Goal: Find specific page/section: Find specific page/section

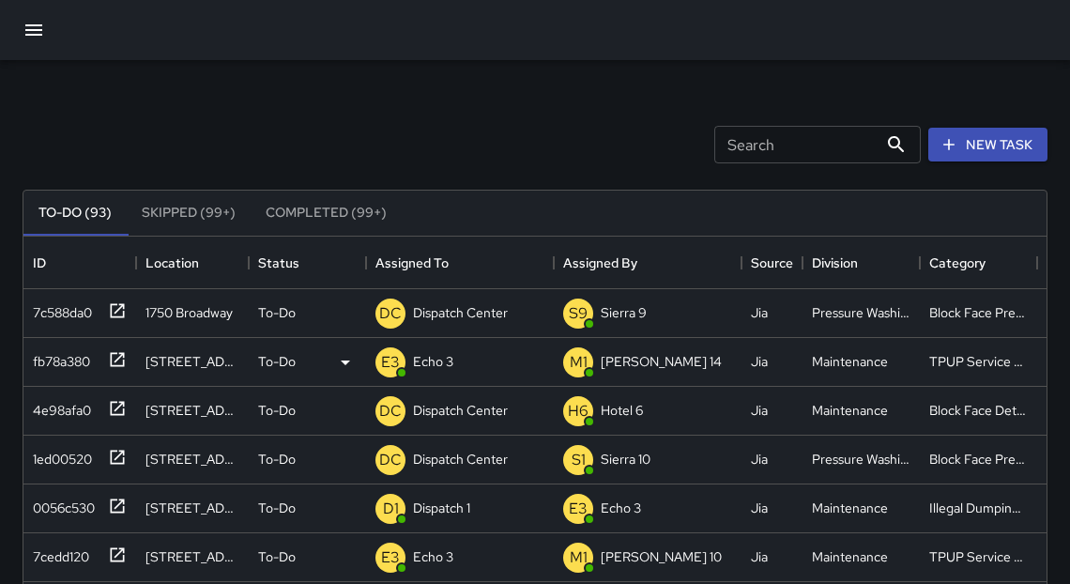
scroll to position [784, 1012]
click at [114, 406] on icon at bounding box center [117, 408] width 19 height 19
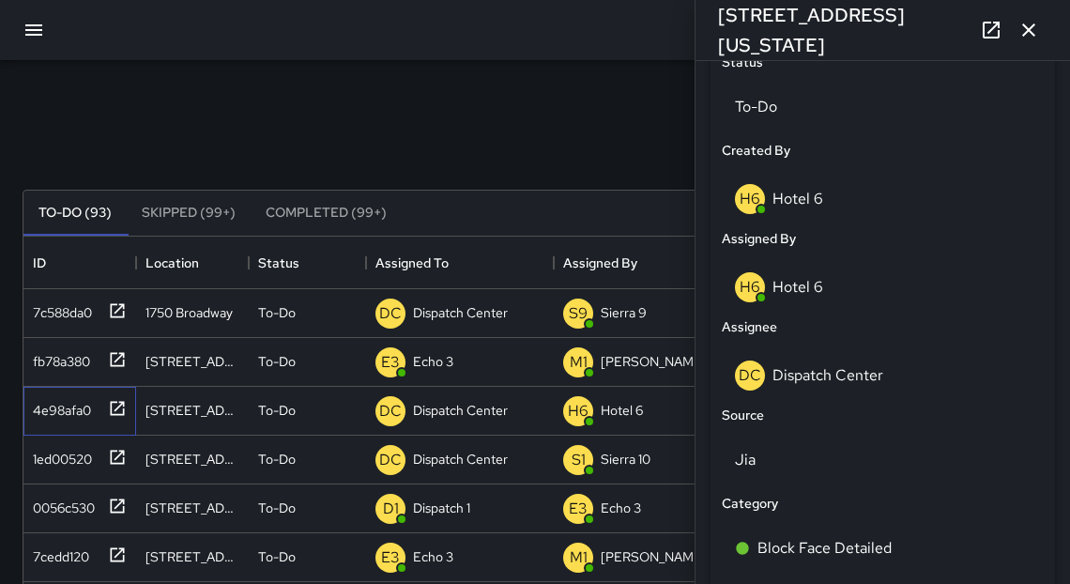
scroll to position [907, 0]
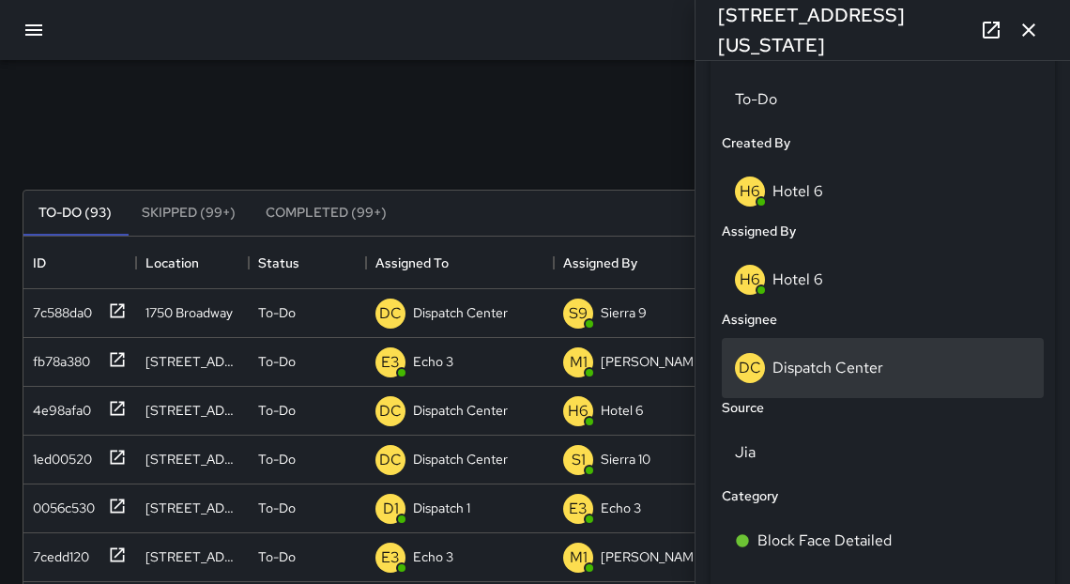
click at [822, 361] on div "DC Dispatch Center" at bounding box center [883, 368] width 296 height 30
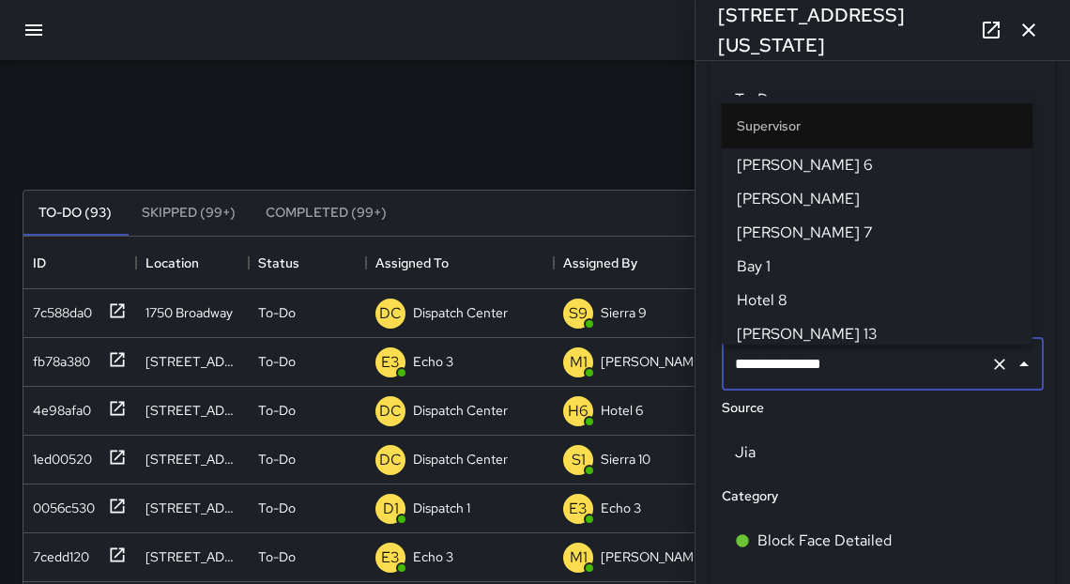
scroll to position [2034, 0]
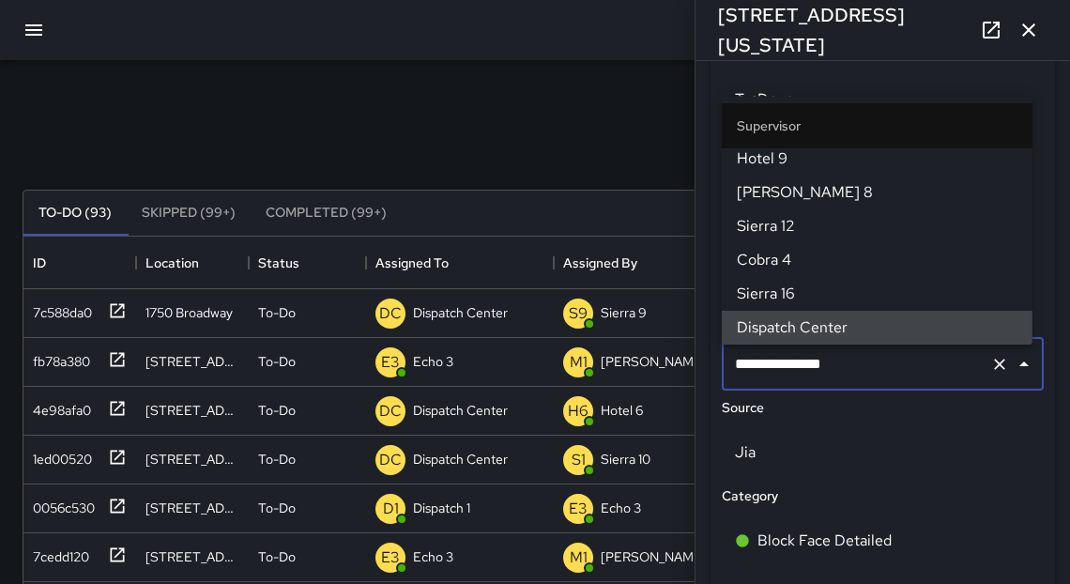
click at [822, 371] on input "**********" at bounding box center [856, 364] width 253 height 36
click at [821, 371] on input "**********" at bounding box center [856, 364] width 253 height 36
type input "*"
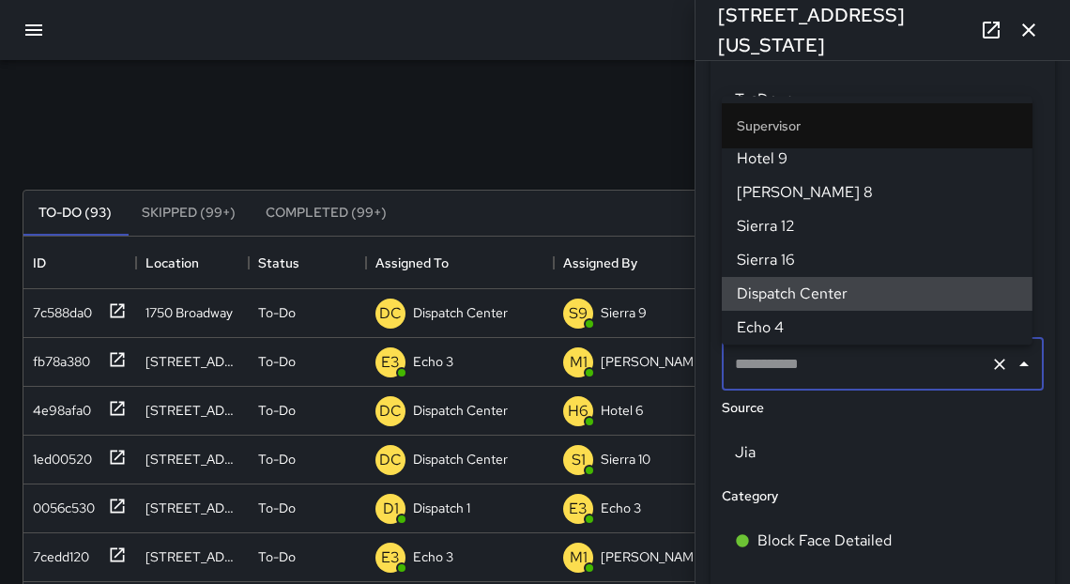
scroll to position [0, 0]
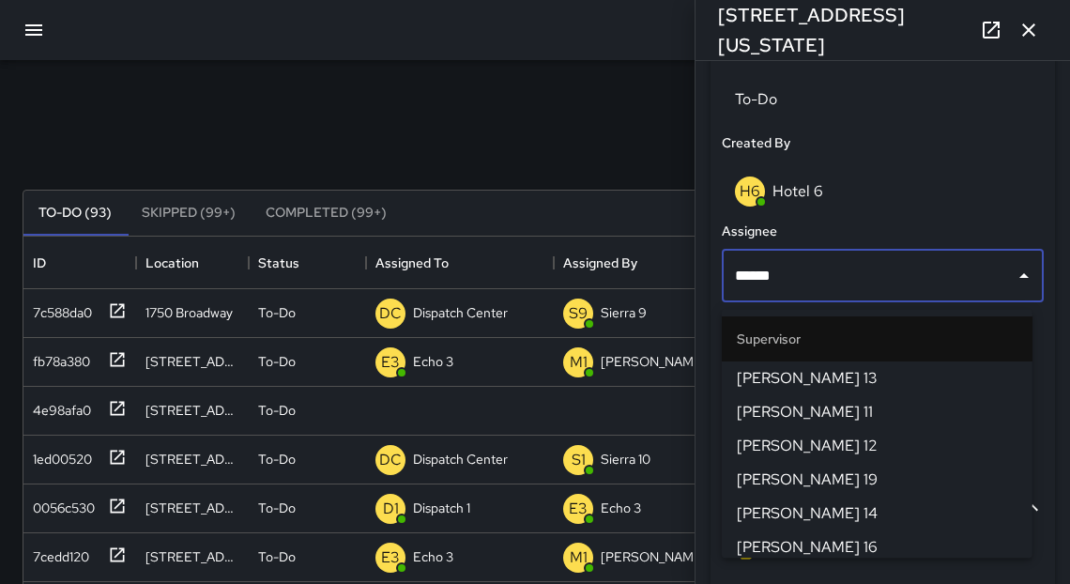
type input "*******"
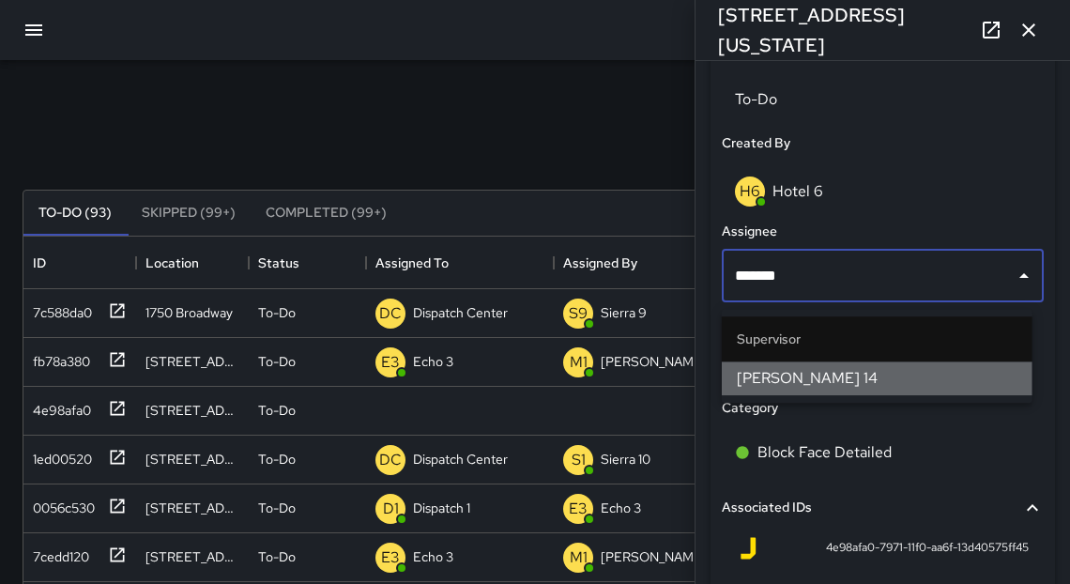
click at [759, 367] on li "[PERSON_NAME] 14" at bounding box center [877, 378] width 311 height 34
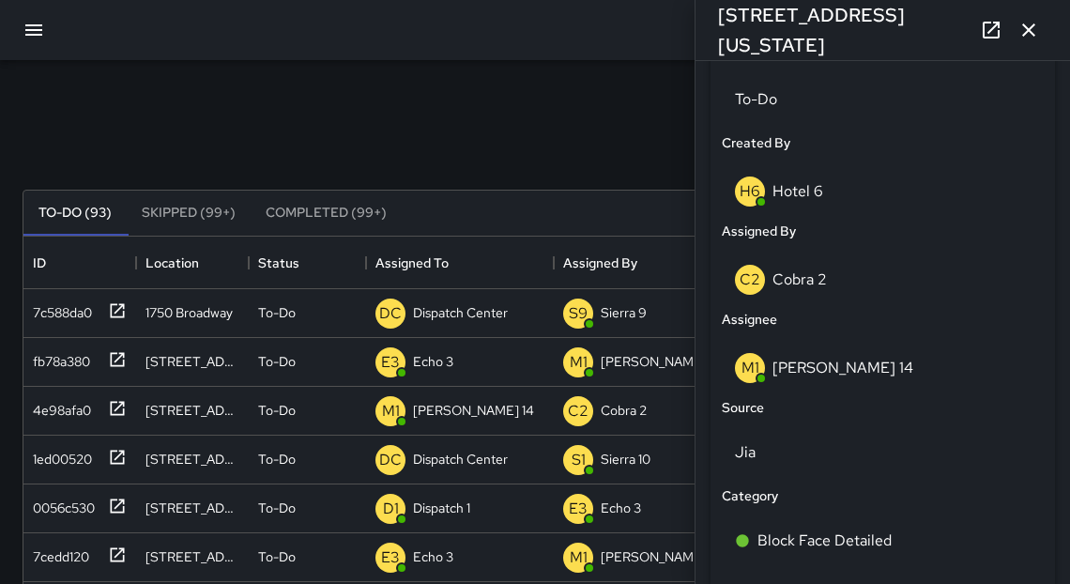
click at [1035, 35] on icon "button" at bounding box center [1028, 29] width 13 height 13
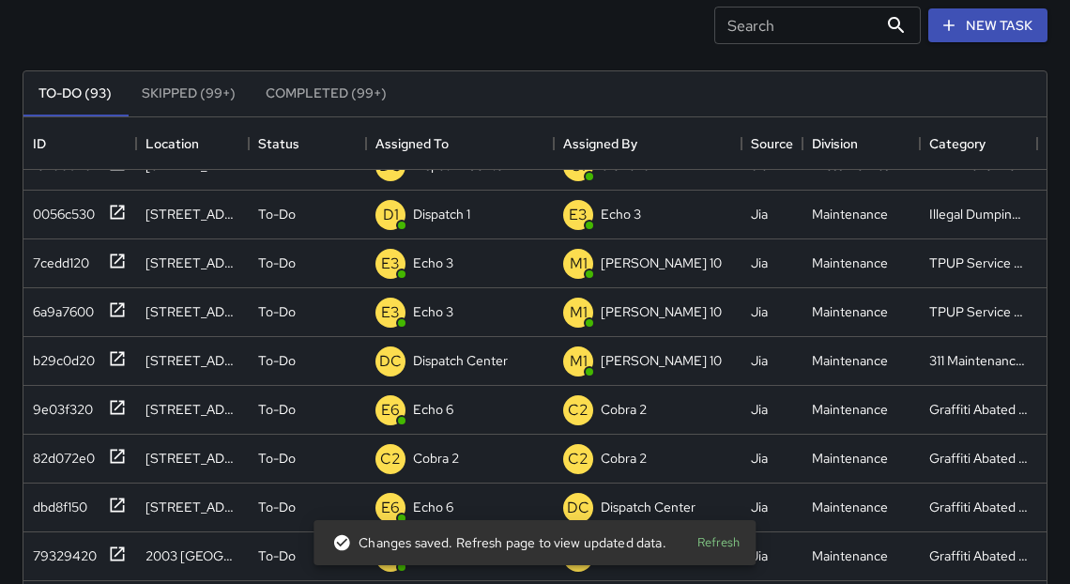
scroll to position [215, 0]
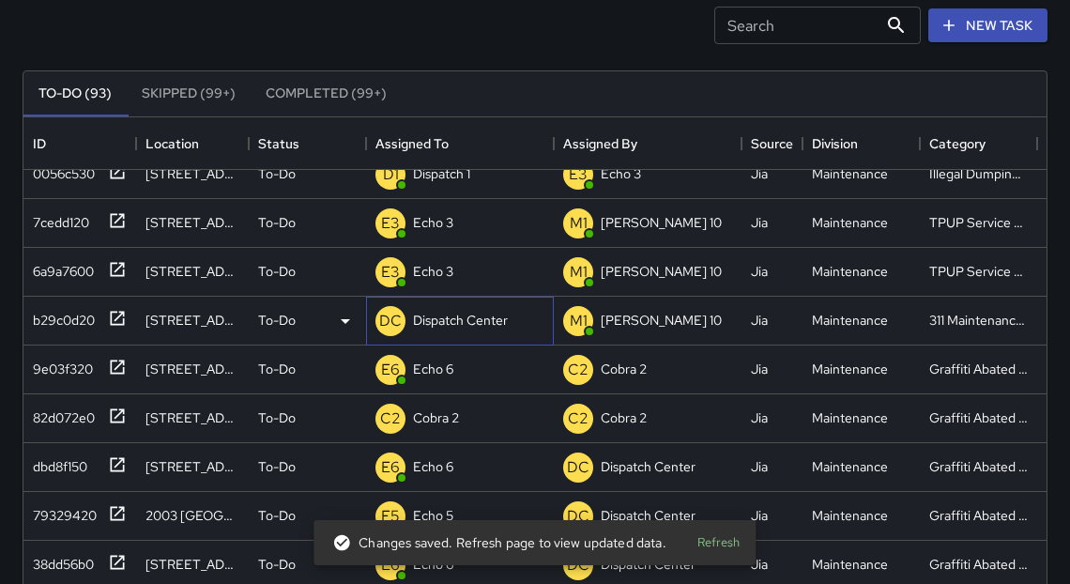
click at [478, 323] on p "Dispatch Center" at bounding box center [460, 320] width 95 height 19
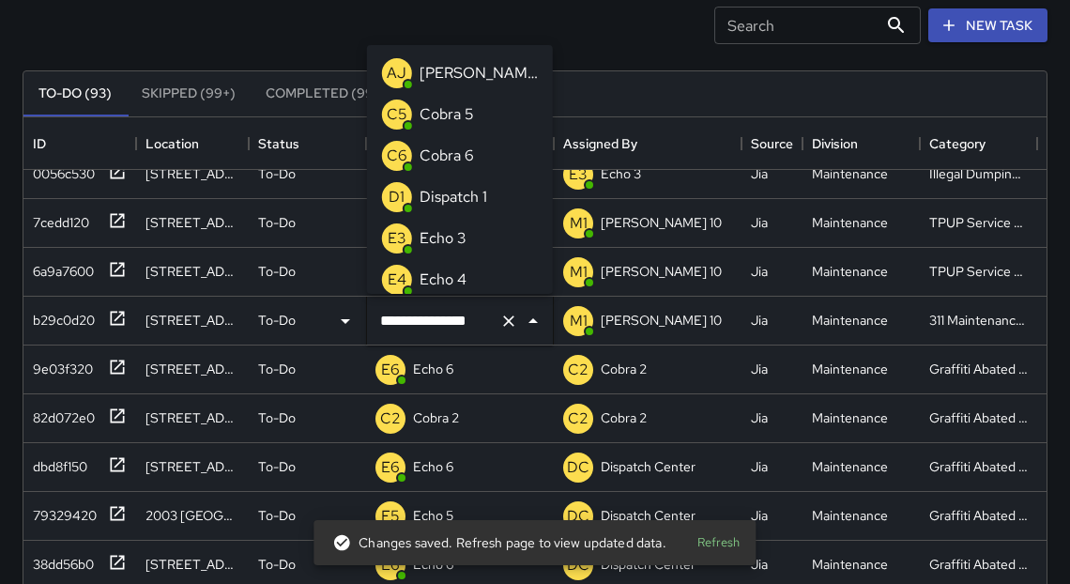
scroll to position [1328, 0]
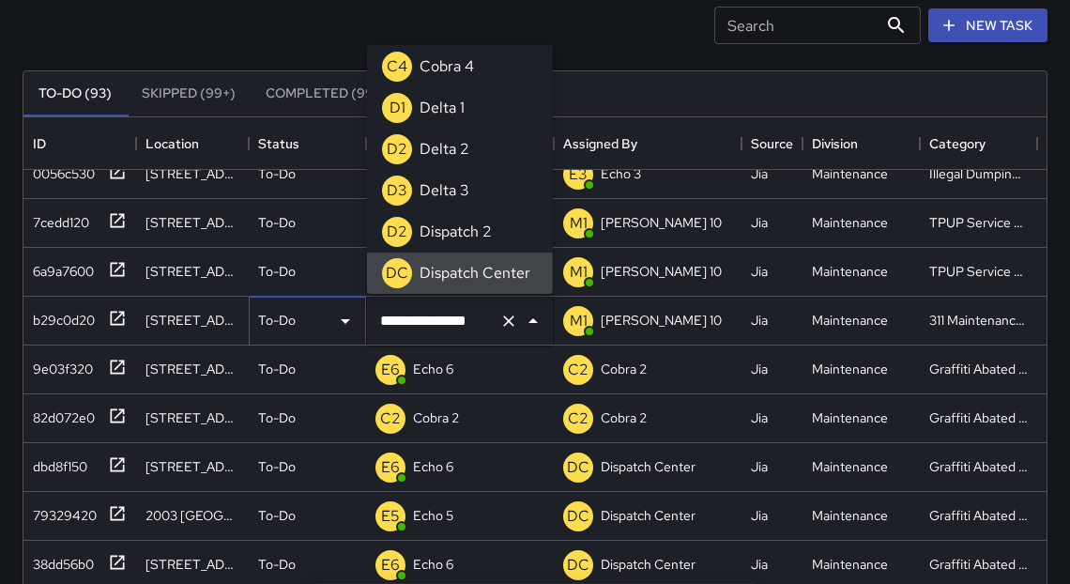
click at [342, 322] on icon at bounding box center [345, 321] width 23 height 23
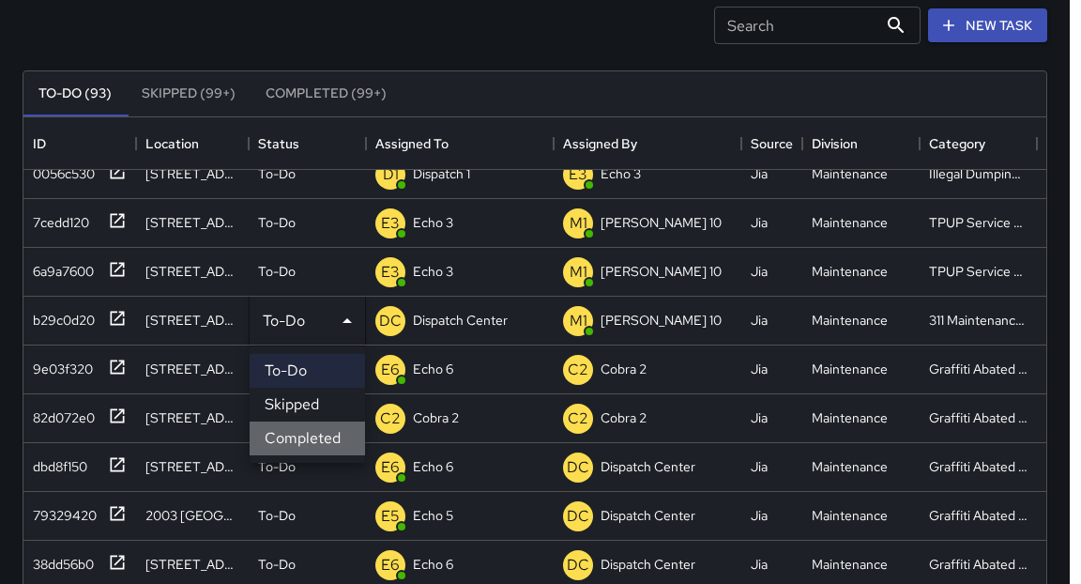
click at [321, 437] on li "Completed" at bounding box center [307, 439] width 115 height 34
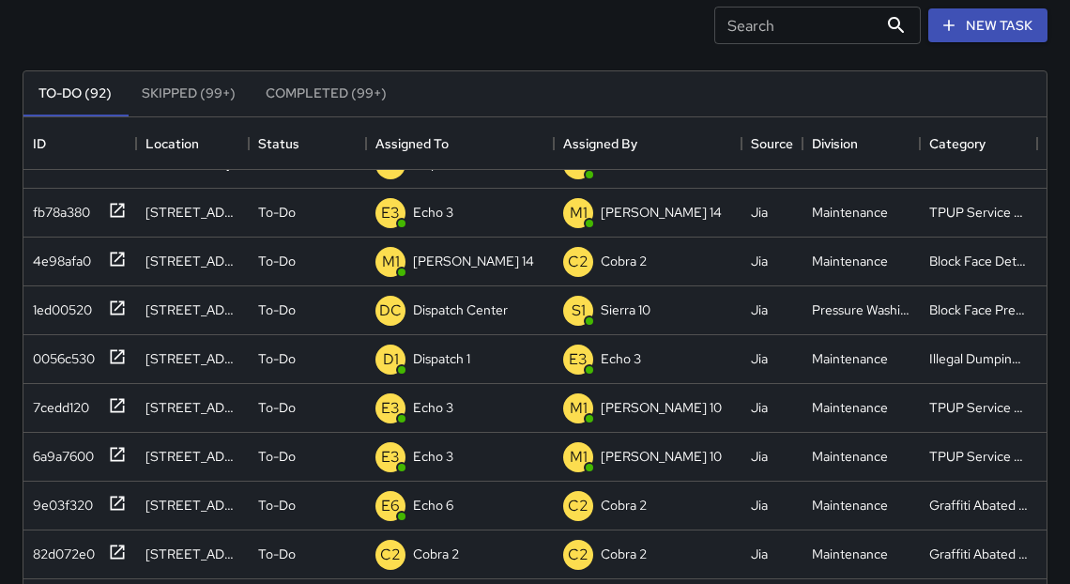
scroll to position [28, 0]
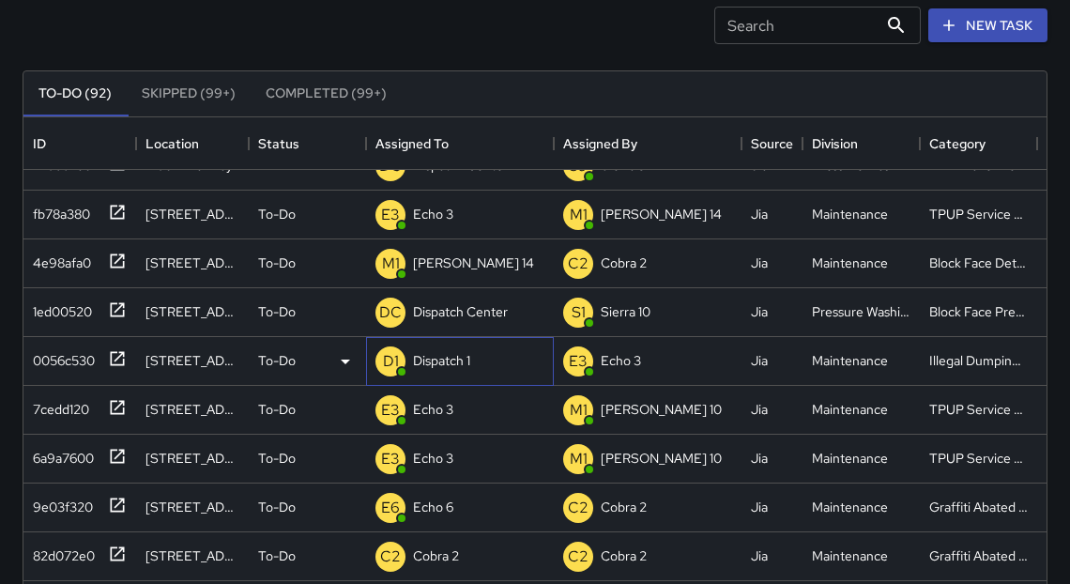
click at [468, 362] on p "Dispatch 1" at bounding box center [441, 360] width 57 height 19
click at [12, 341] on div "**********" at bounding box center [535, 465] width 1070 height 1049
click at [125, 312] on icon at bounding box center [117, 309] width 19 height 19
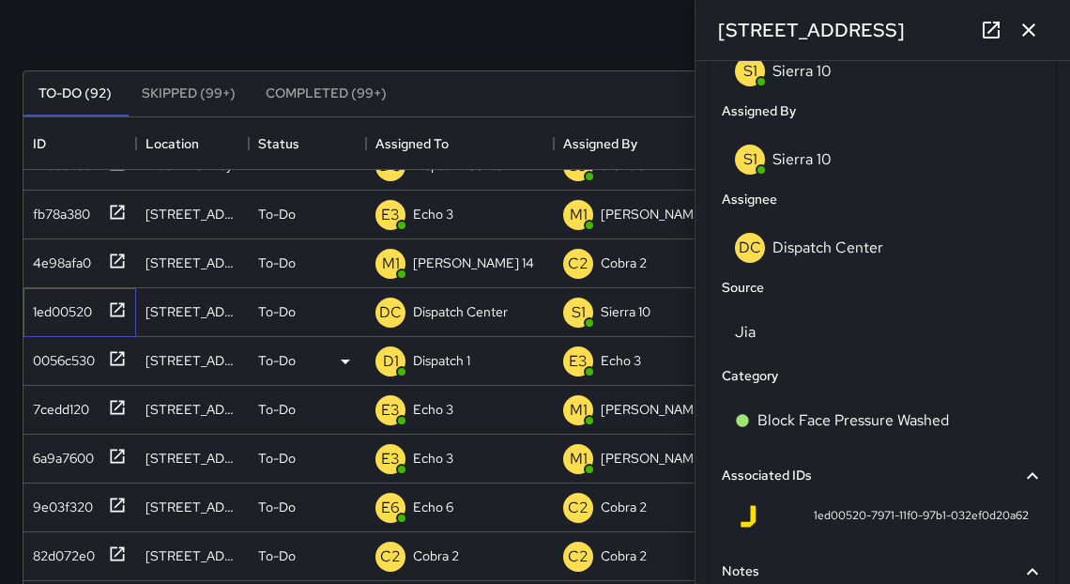
scroll to position [1026, 0]
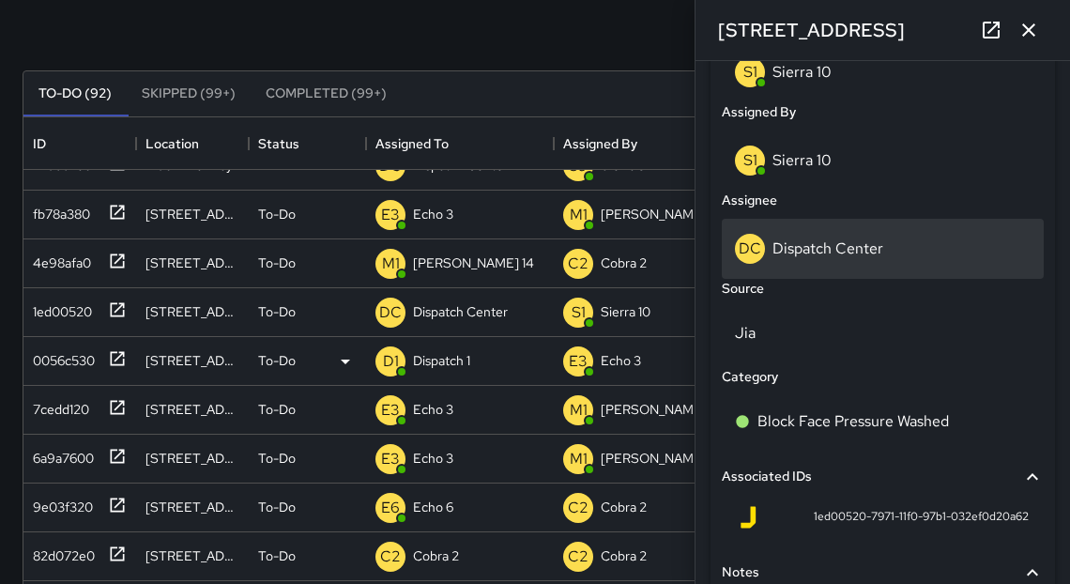
click at [813, 258] on p "Dispatch Center" at bounding box center [828, 248] width 111 height 20
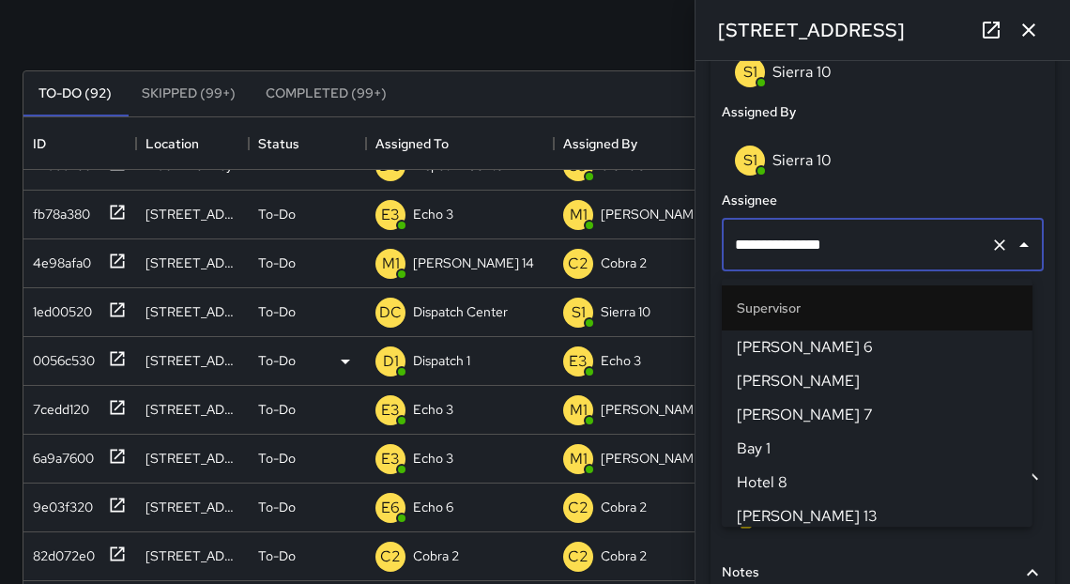
scroll to position [2034, 0]
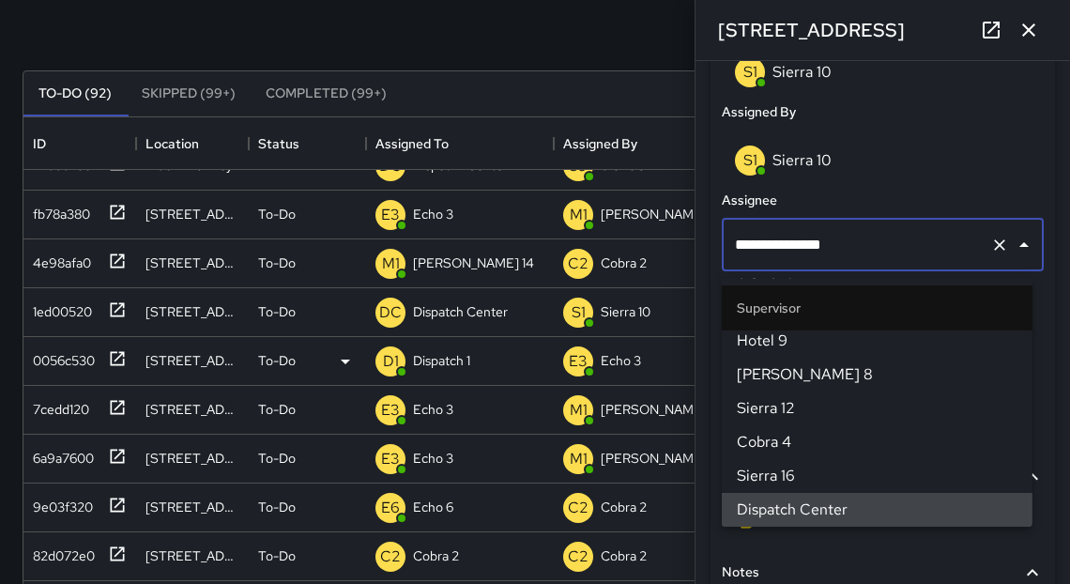
click at [813, 261] on input "**********" at bounding box center [856, 245] width 253 height 36
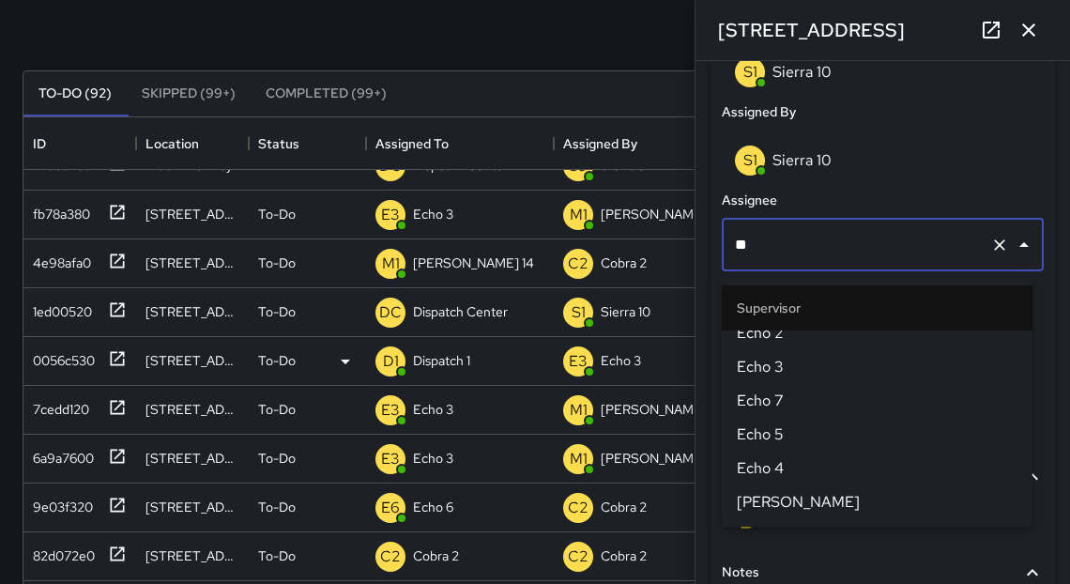
scroll to position [0, 0]
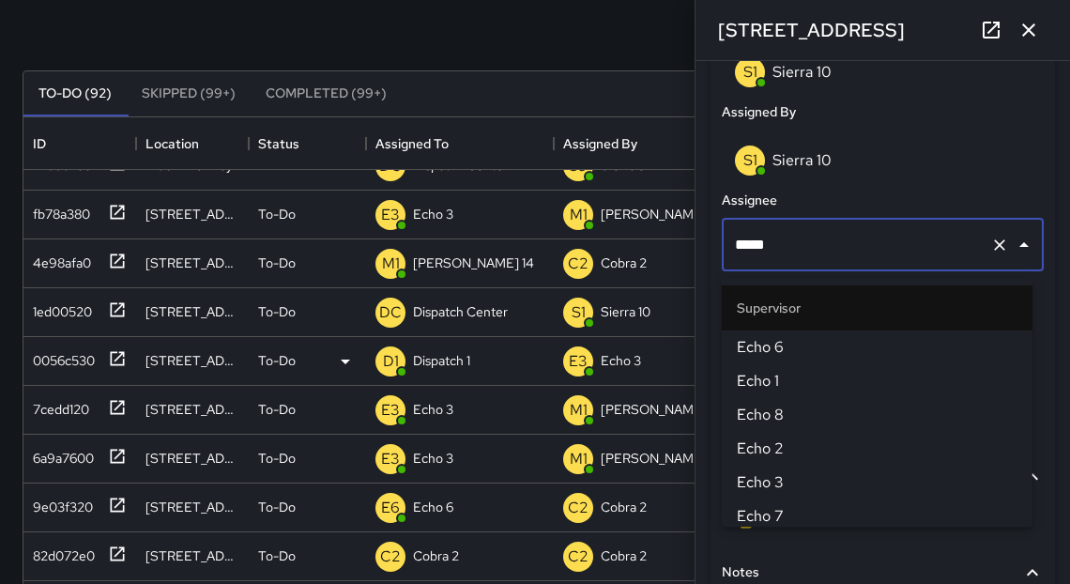
type input "******"
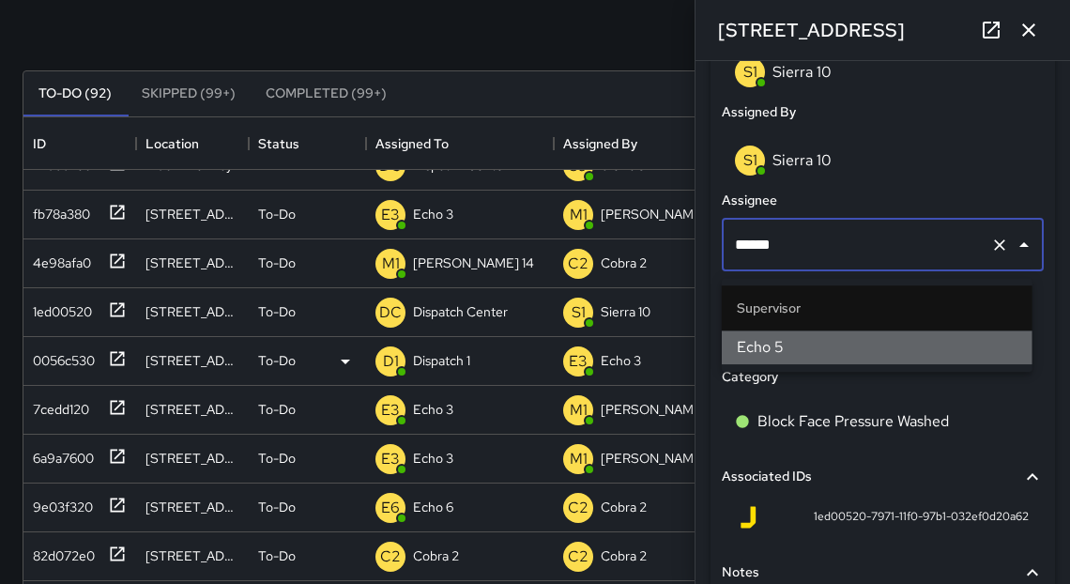
click at [781, 352] on span "Echo 5" at bounding box center [877, 347] width 281 height 23
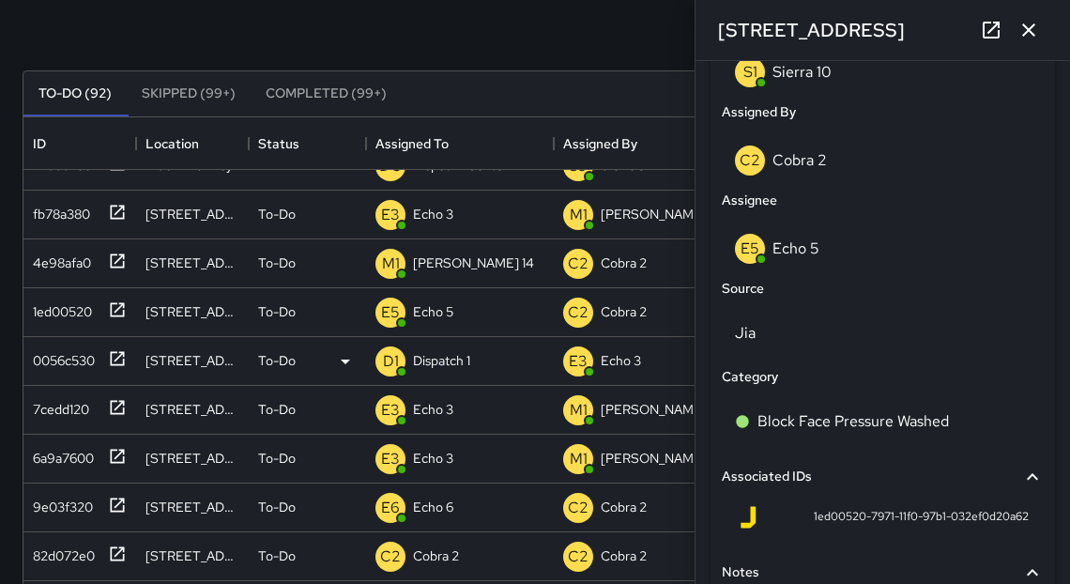
click at [1039, 36] on icon "button" at bounding box center [1029, 30] width 23 height 23
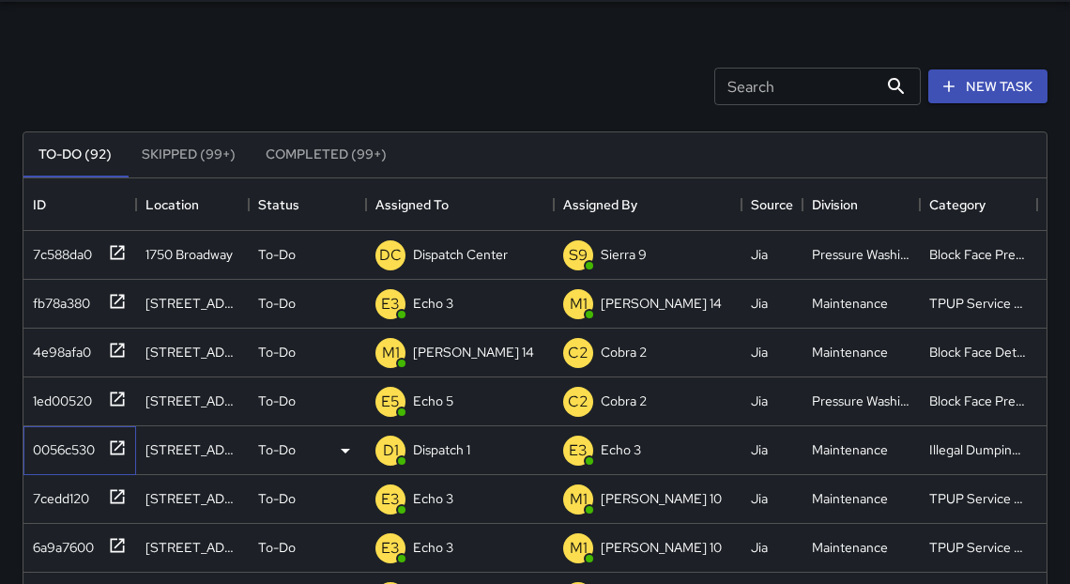
click at [115, 452] on icon at bounding box center [118, 447] width 14 height 14
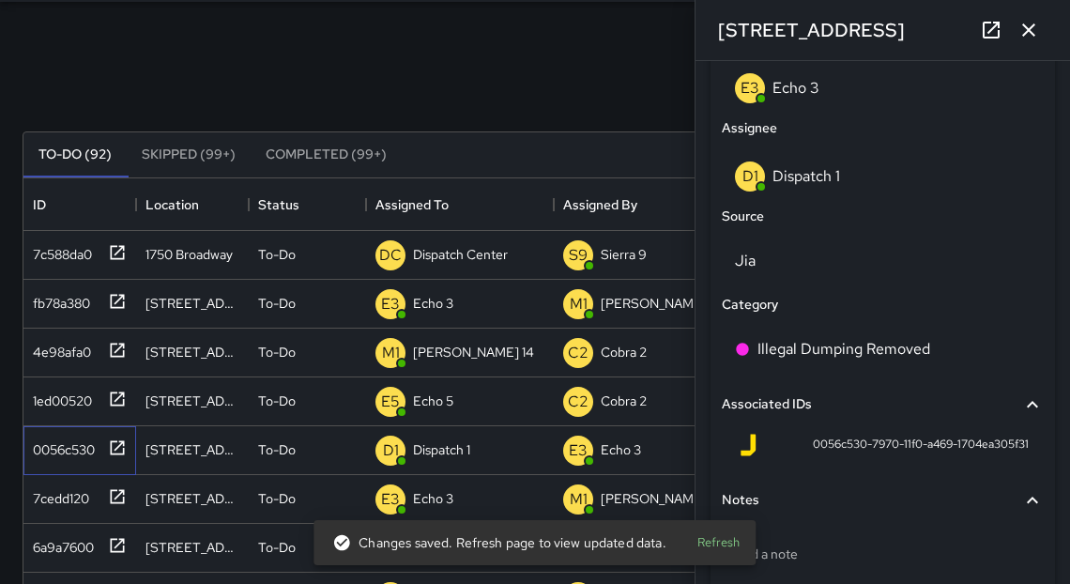
scroll to position [1181, 0]
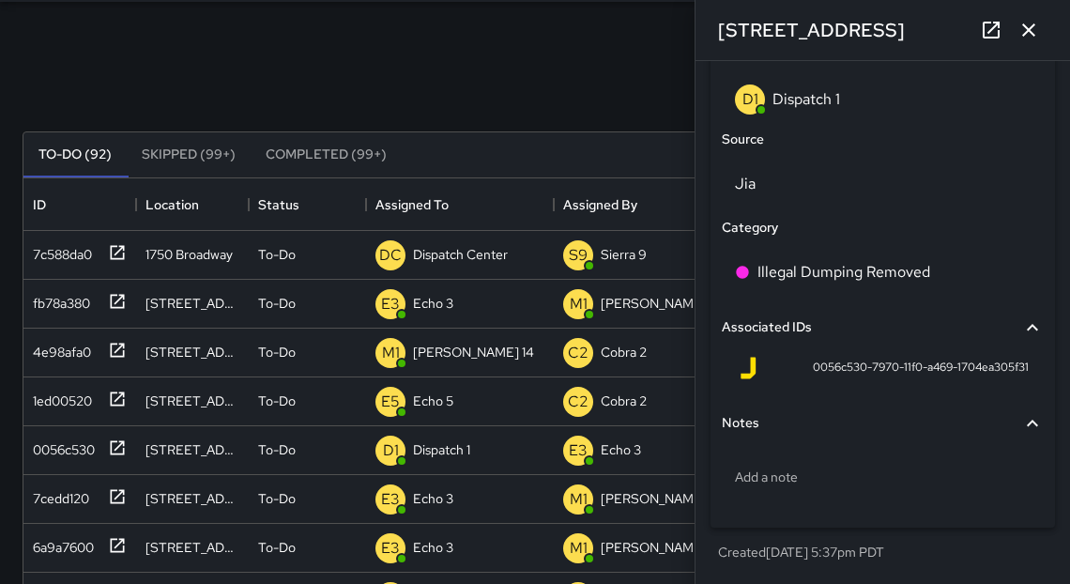
click at [1032, 31] on icon "button" at bounding box center [1029, 30] width 23 height 23
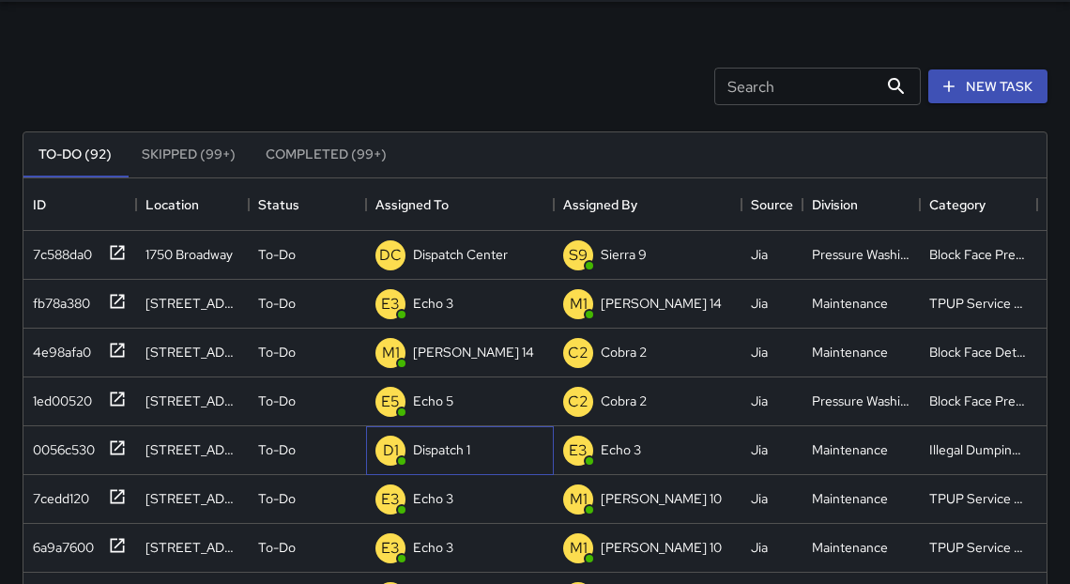
click at [433, 449] on p "Dispatch 1" at bounding box center [441, 449] width 57 height 19
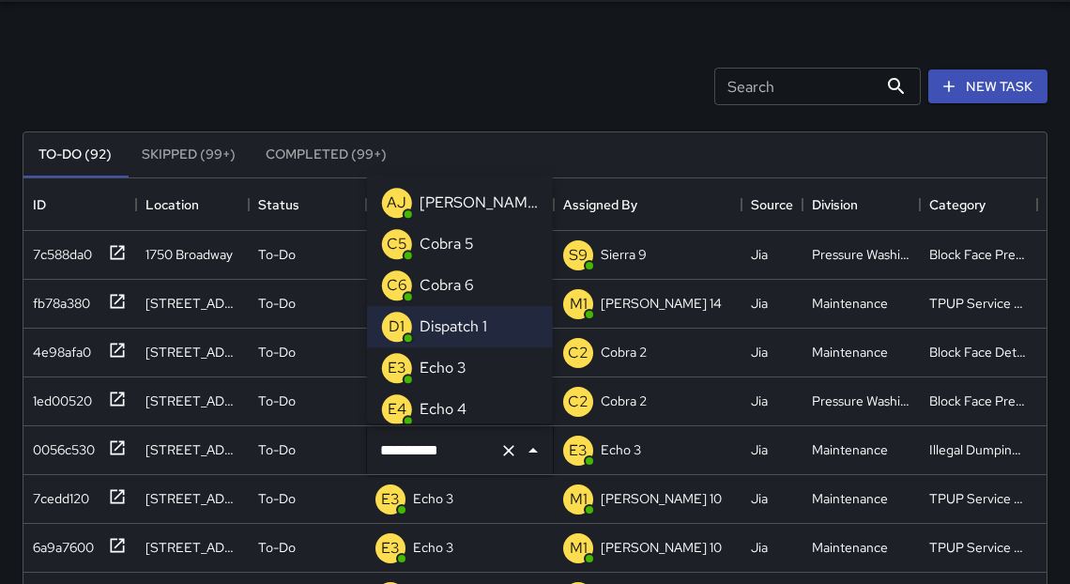
click at [450, 367] on p "Echo 3" at bounding box center [443, 368] width 47 height 23
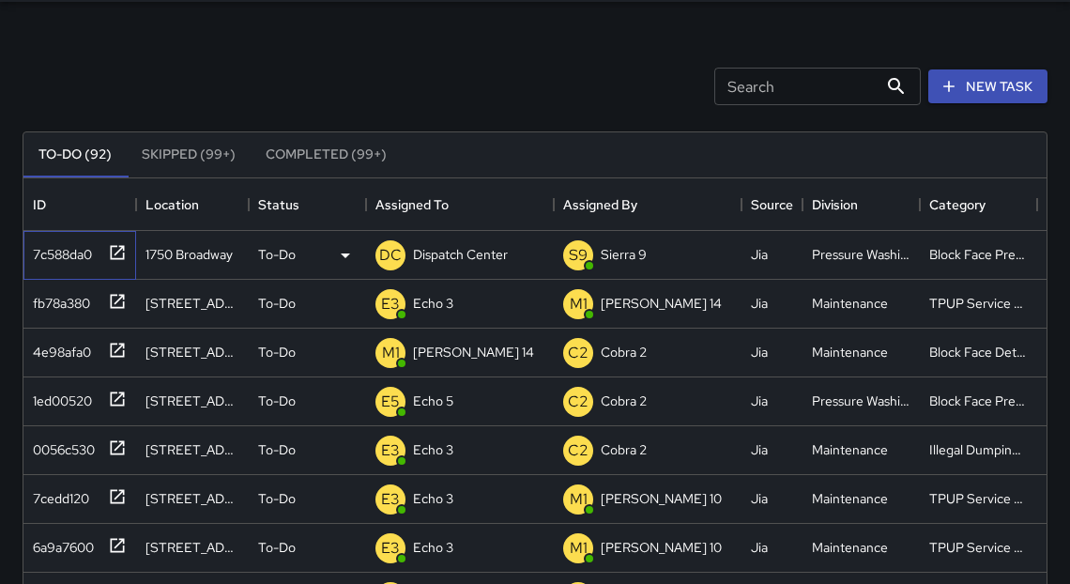
click at [119, 251] on icon at bounding box center [117, 252] width 19 height 19
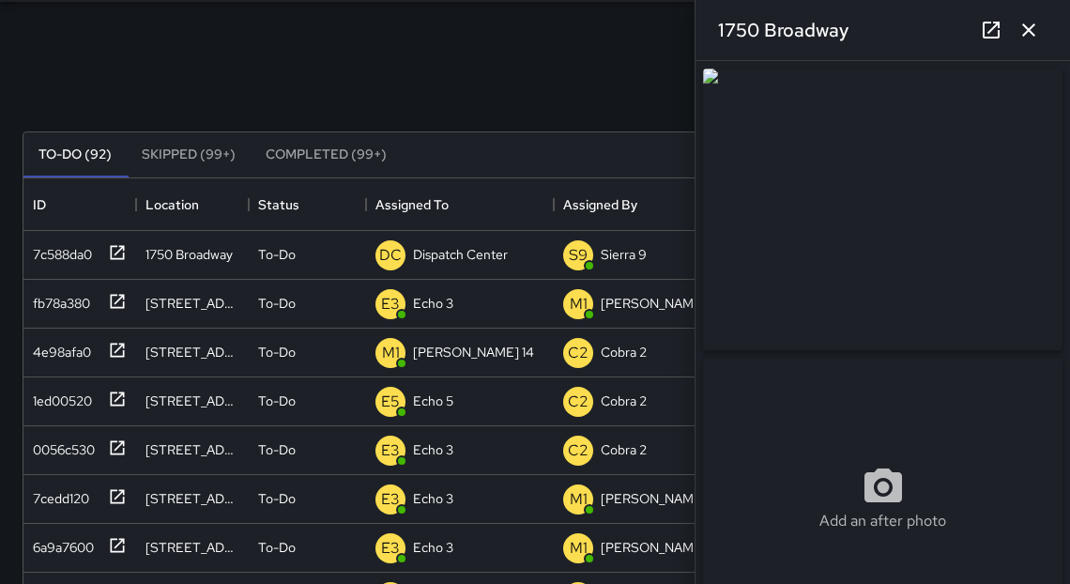
click at [1027, 31] on icon "button" at bounding box center [1028, 29] width 13 height 13
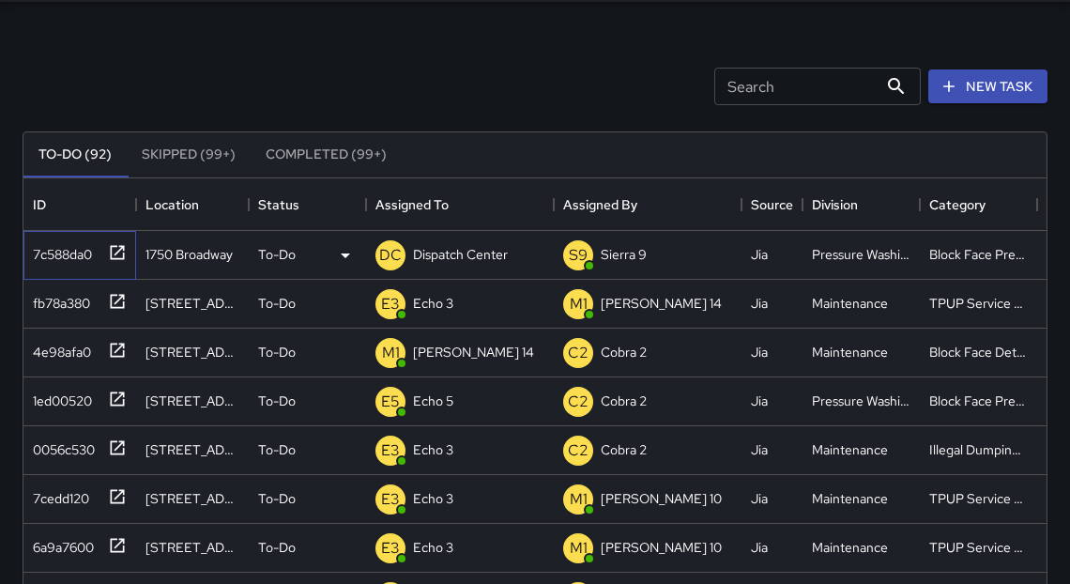
click at [122, 251] on icon at bounding box center [117, 252] width 19 height 19
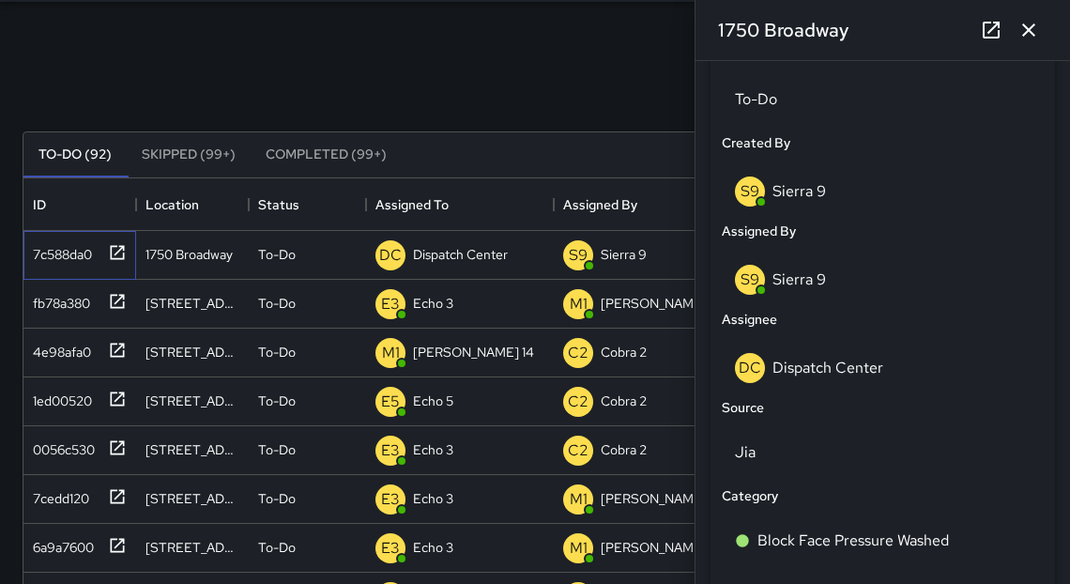
scroll to position [915, 0]
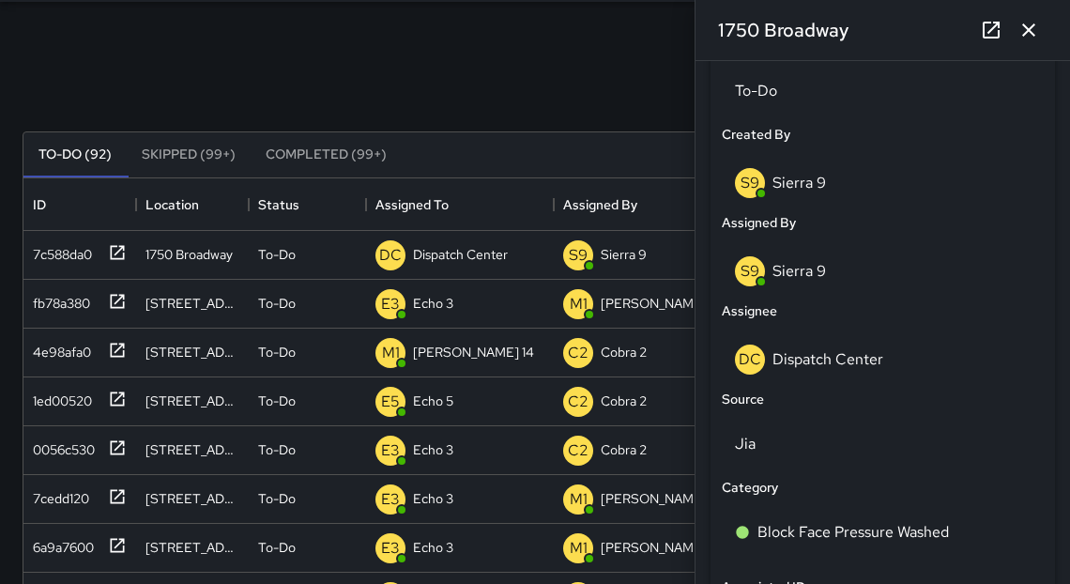
click at [814, 189] on p "Sierra 9" at bounding box center [800, 183] width 54 height 20
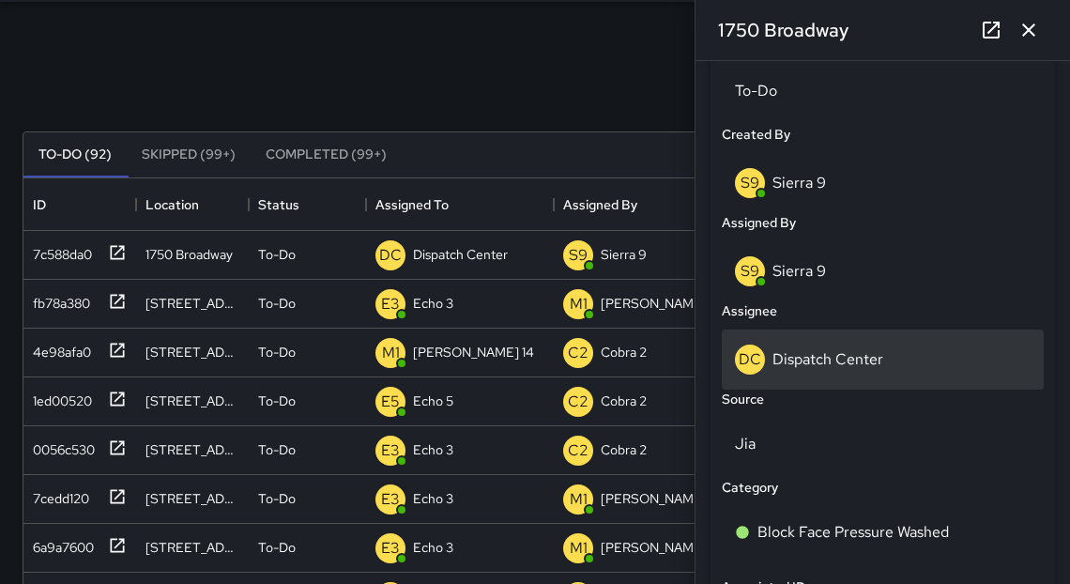
click at [804, 362] on p "Dispatch Center" at bounding box center [828, 359] width 111 height 20
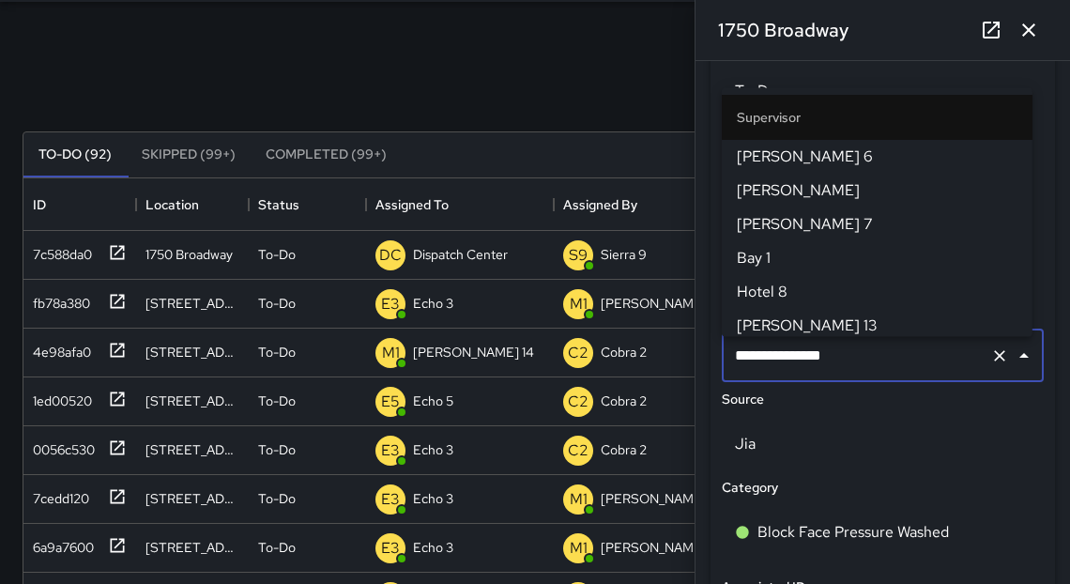
scroll to position [2034, 0]
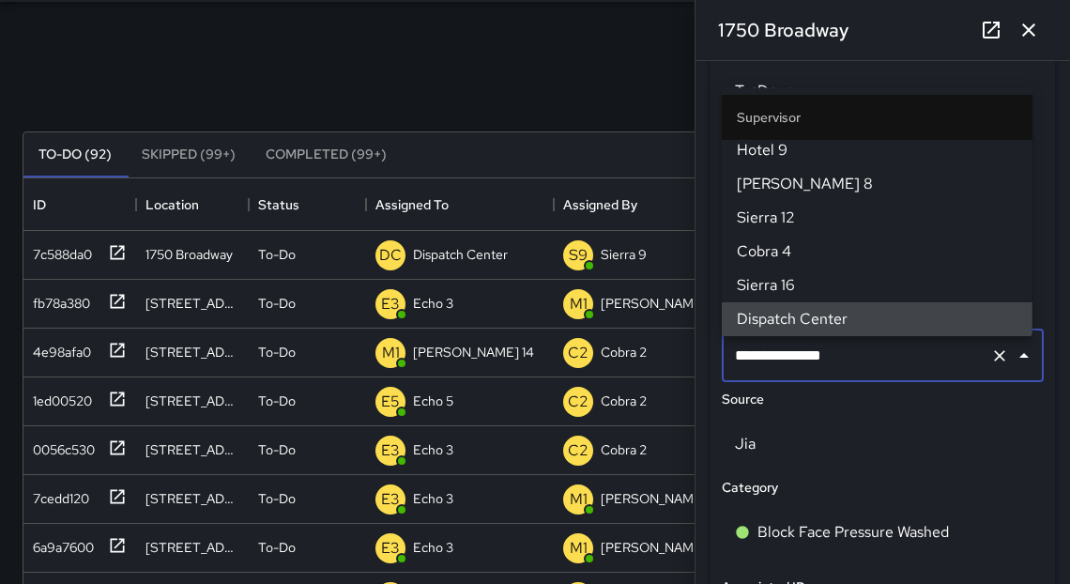
click at [804, 362] on input "**********" at bounding box center [856, 356] width 253 height 36
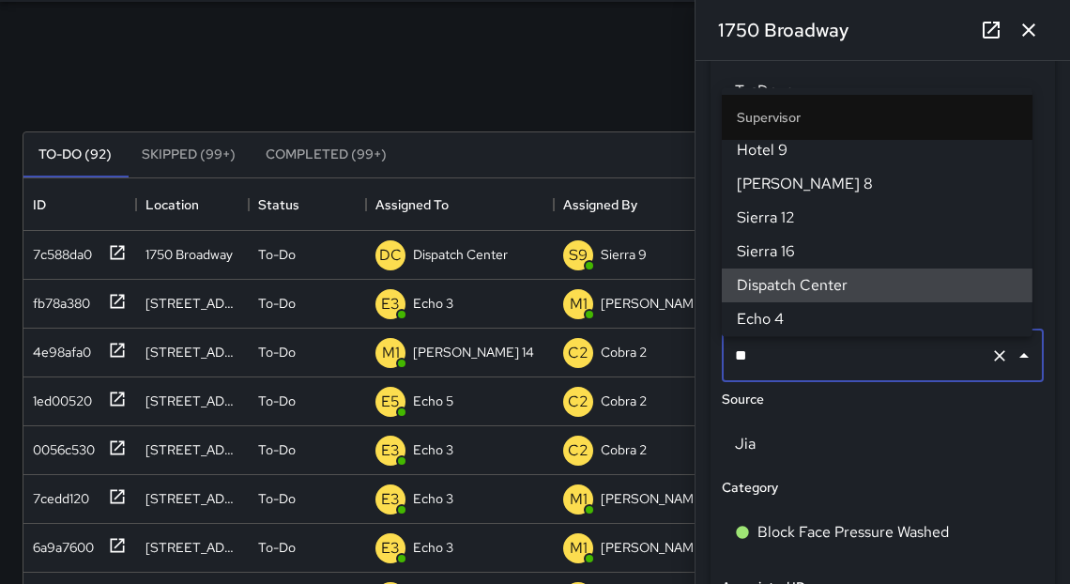
scroll to position [0, 0]
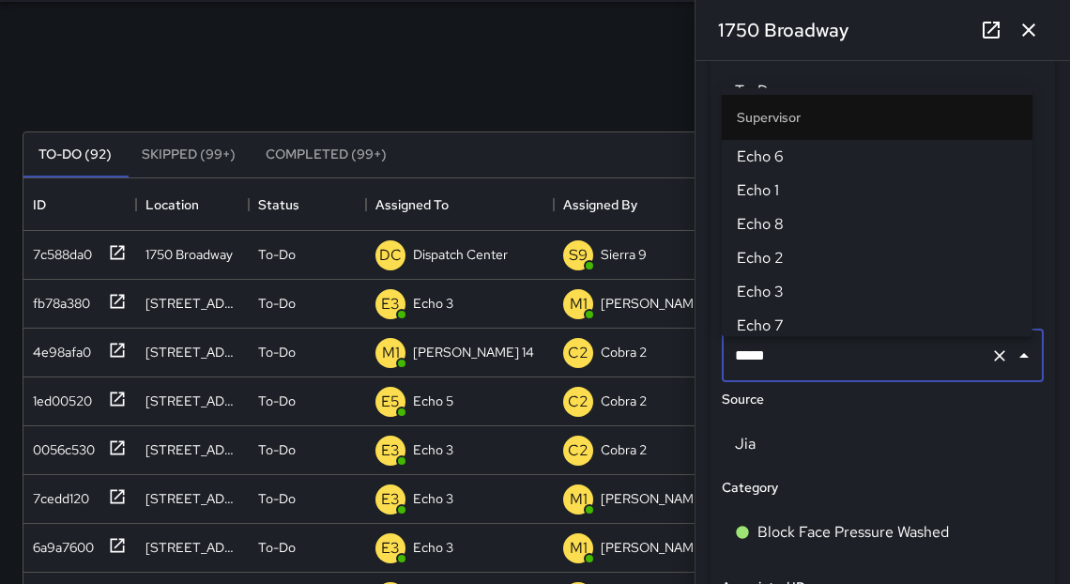
type input "******"
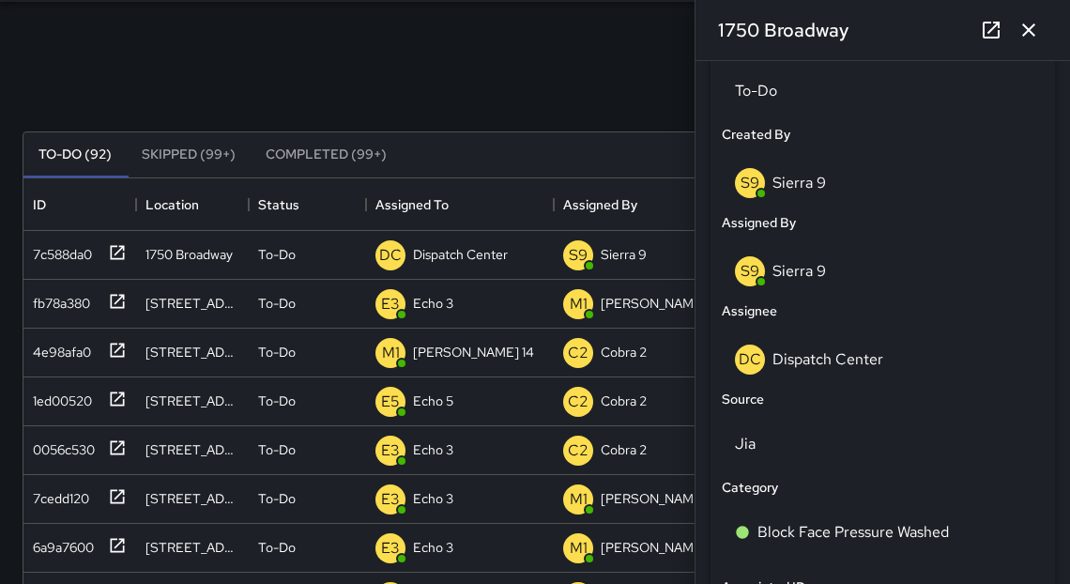
click at [652, 73] on div "Search Search New Task" at bounding box center [535, 87] width 1033 height 98
click at [803, 281] on p "Sierra 9" at bounding box center [800, 271] width 54 height 20
click at [802, 281] on p "Sierra 9" at bounding box center [800, 271] width 54 height 20
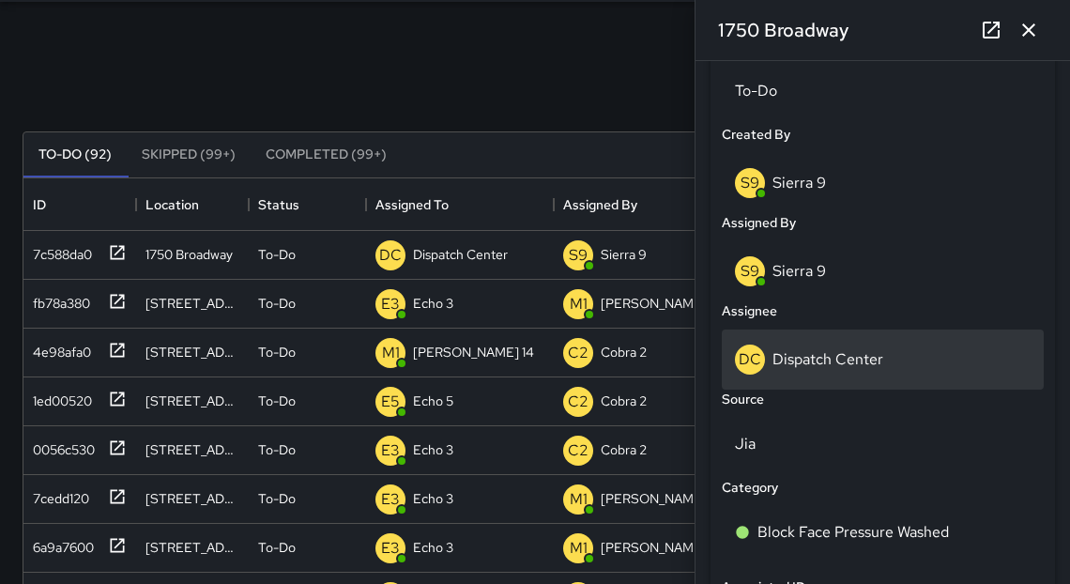
click at [810, 369] on p "Dispatch Center" at bounding box center [828, 359] width 111 height 20
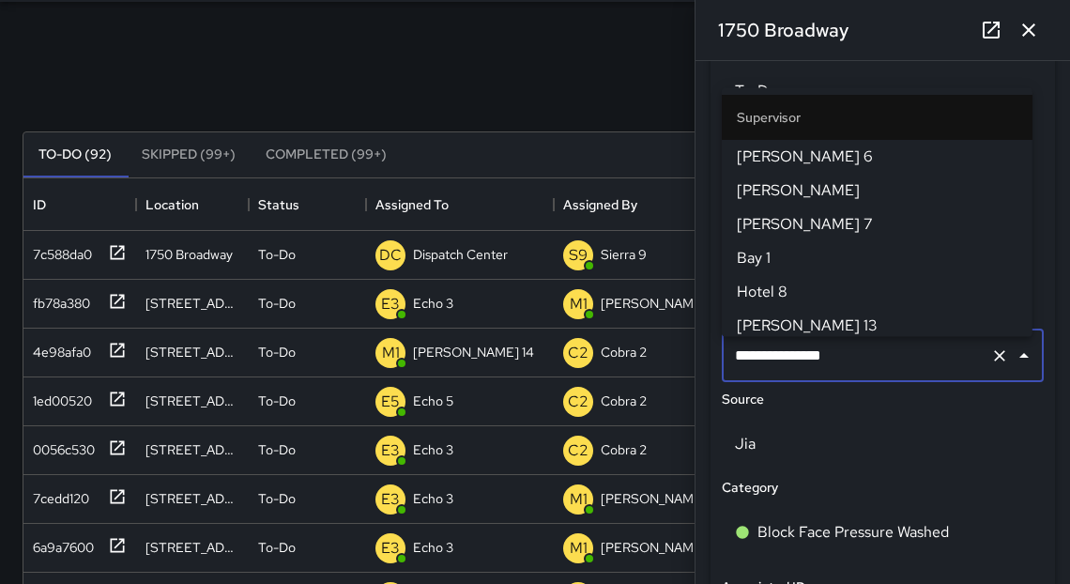
scroll to position [2034, 0]
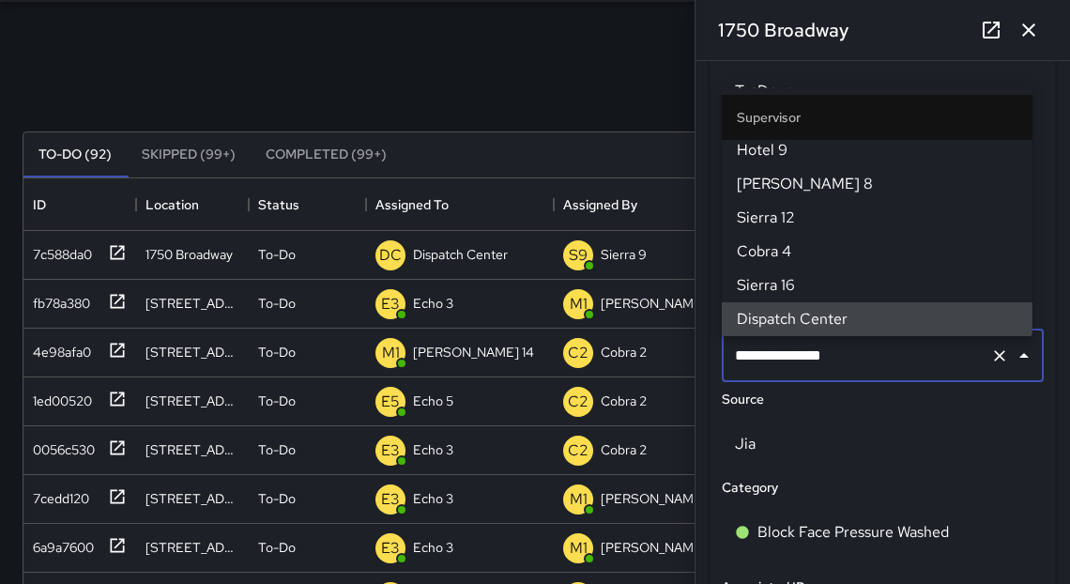
click at [810, 369] on input "**********" at bounding box center [856, 356] width 253 height 36
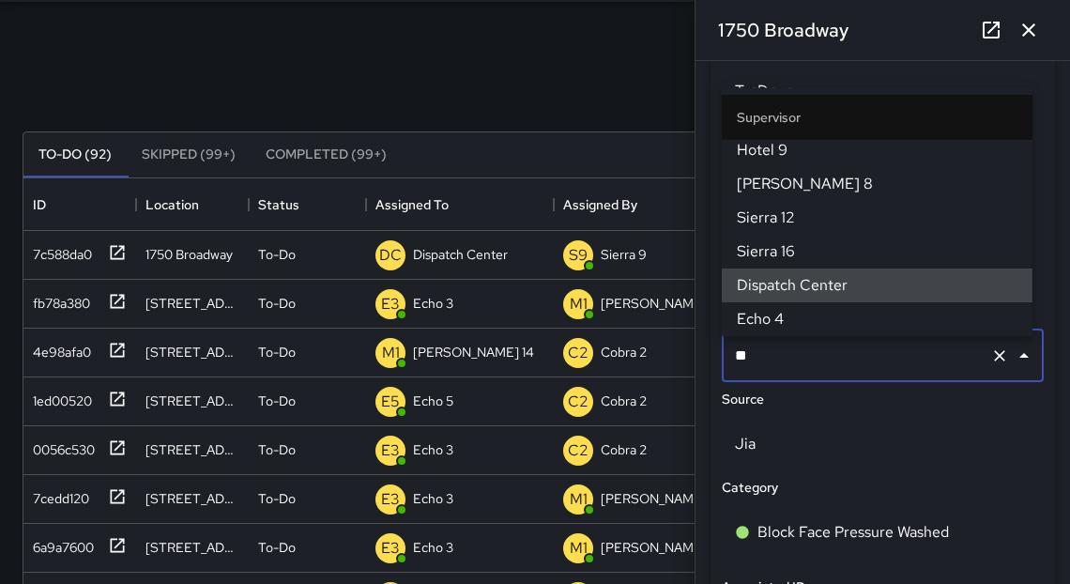
scroll to position [0, 0]
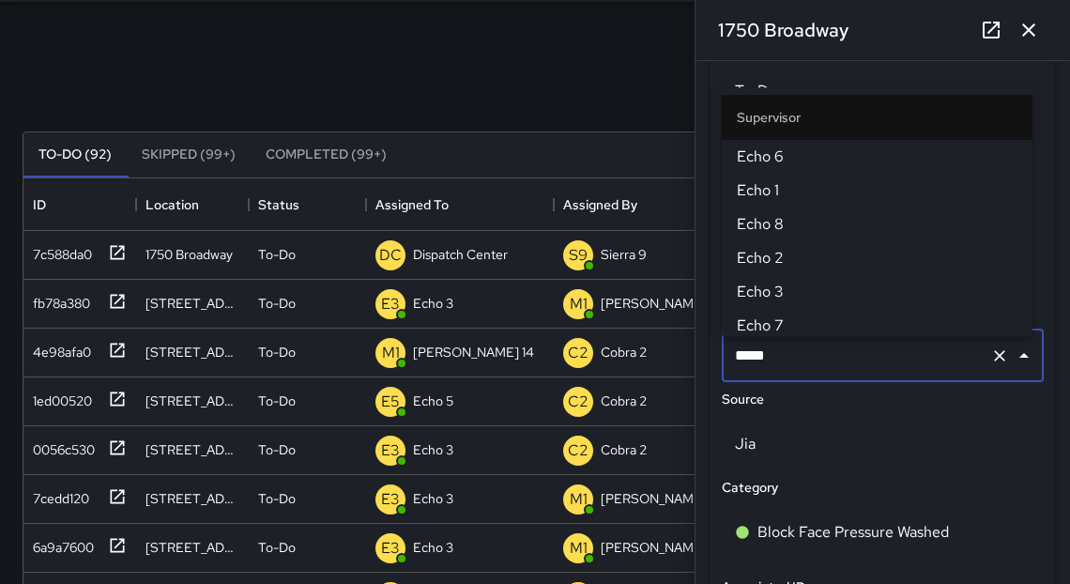
type input "******"
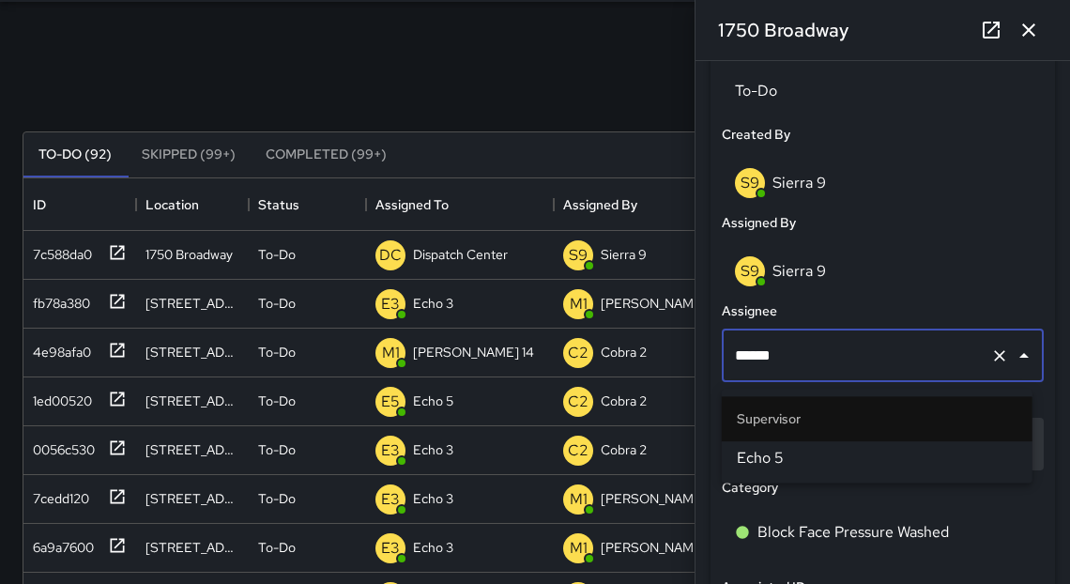
click at [767, 454] on span "Echo 5" at bounding box center [877, 458] width 281 height 23
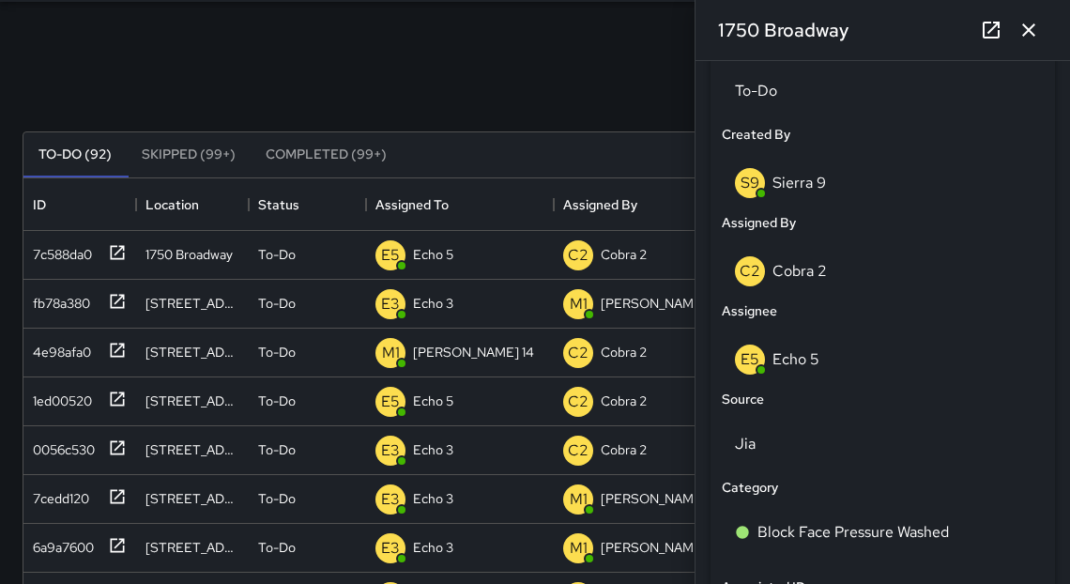
click at [1037, 36] on icon "button" at bounding box center [1029, 30] width 23 height 23
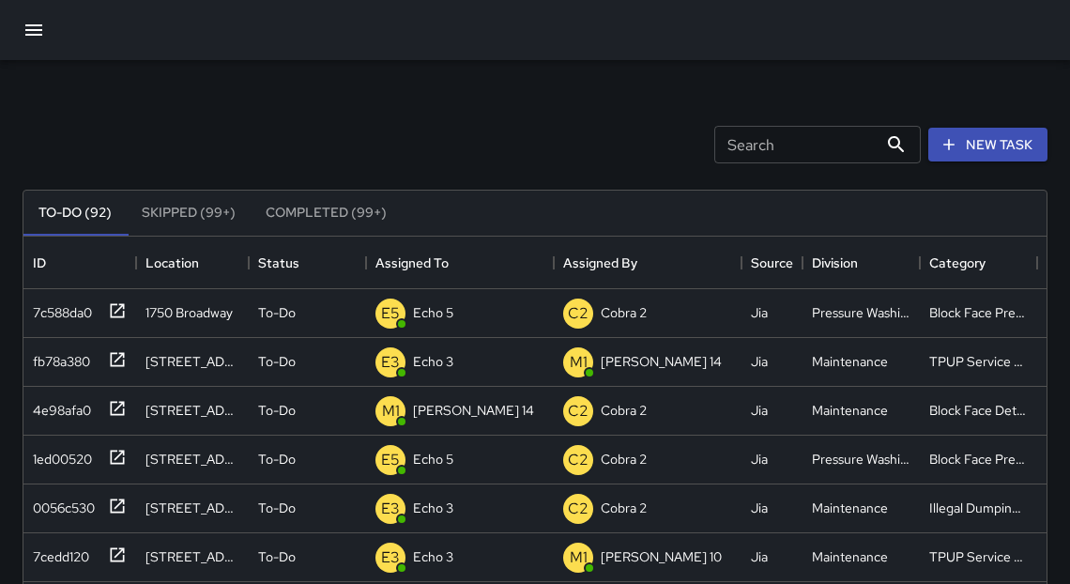
click at [27, 23] on icon "button" at bounding box center [34, 30] width 23 height 23
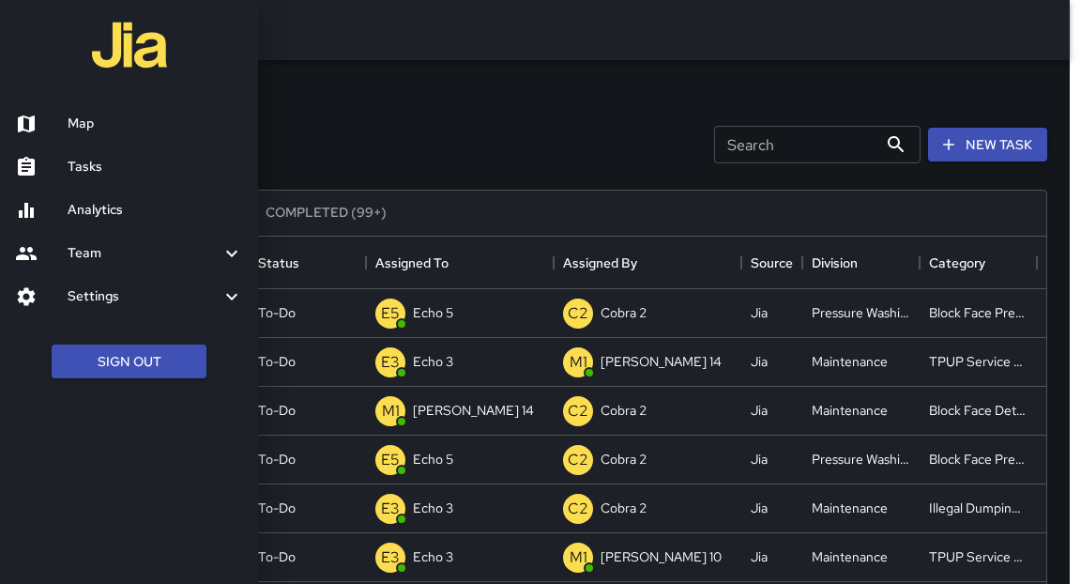
click at [94, 118] on h6 "Map" at bounding box center [156, 124] width 176 height 21
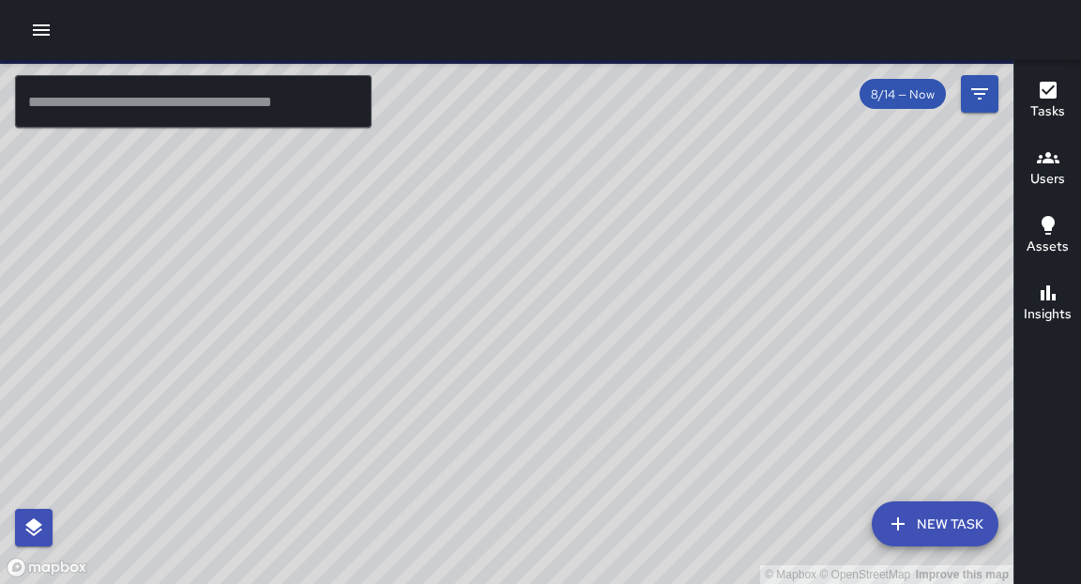
drag, startPoint x: 419, startPoint y: 423, endPoint x: 702, endPoint y: 225, distance: 345.8
click at [709, 222] on div "© Mapbox © OpenStreetMap Improve this map" at bounding box center [507, 322] width 1014 height 524
drag, startPoint x: 391, startPoint y: 451, endPoint x: 623, endPoint y: 250, distance: 307.5
click at [637, 240] on div "© Mapbox © OpenStreetMap Improve this map" at bounding box center [507, 322] width 1014 height 524
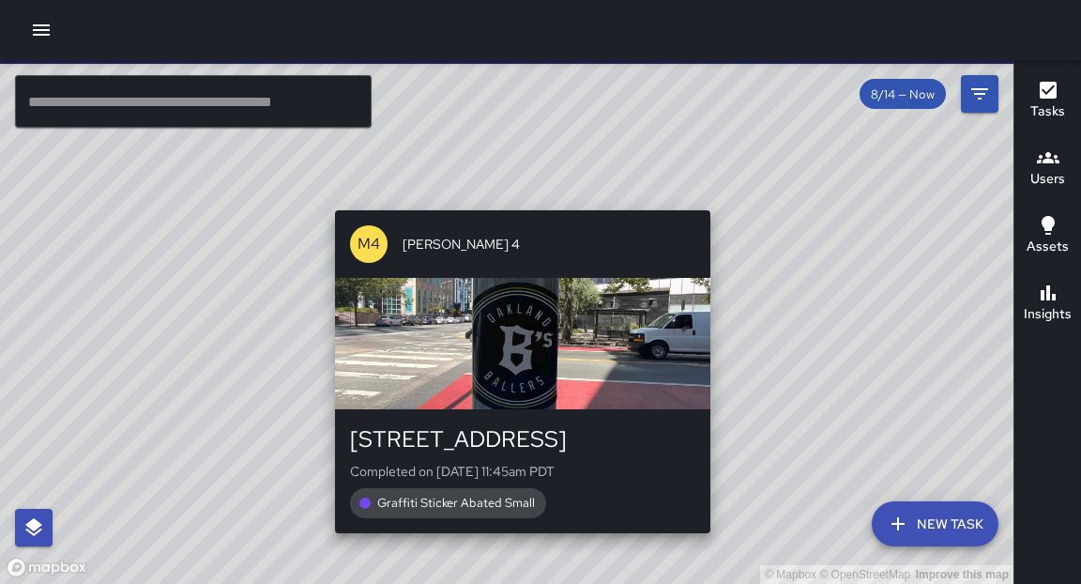
drag, startPoint x: 467, startPoint y: 494, endPoint x: 527, endPoint y: 173, distance: 326.6
click at [523, 187] on div "© Mapbox © OpenStreetMap Improve this map M4 [PERSON_NAME] 4 1200 Broadway Comp…" at bounding box center [507, 322] width 1014 height 524
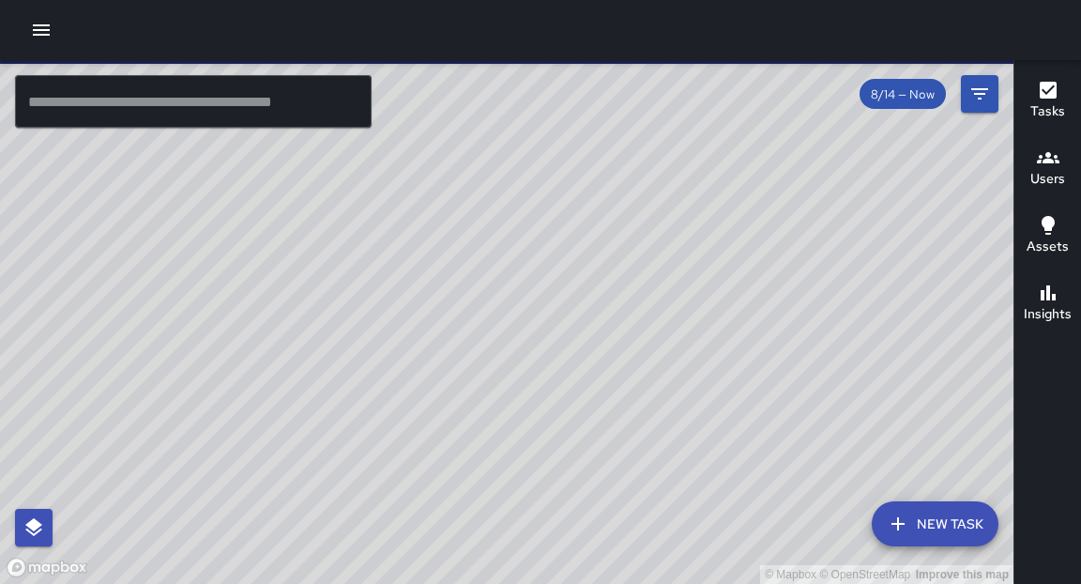
click at [622, 285] on div "© Mapbox © OpenStreetMap Improve this map" at bounding box center [507, 322] width 1014 height 524
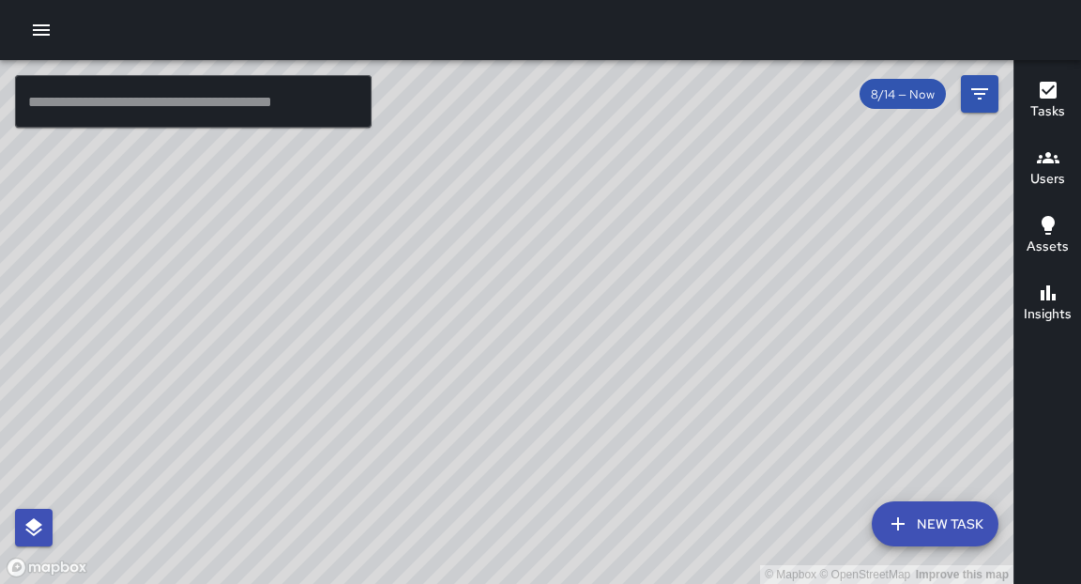
drag, startPoint x: 661, startPoint y: 214, endPoint x: 634, endPoint y: 154, distance: 66.0
click at [637, 164] on div "© Mapbox © OpenStreetMap Improve this map" at bounding box center [507, 322] width 1014 height 524
drag, startPoint x: 704, startPoint y: 251, endPoint x: 657, endPoint y: 293, distance: 63.1
click at [657, 293] on div "© Mapbox © OpenStreetMap Improve this map" at bounding box center [507, 322] width 1014 height 524
drag, startPoint x: 900, startPoint y: 183, endPoint x: 842, endPoint y: 303, distance: 133.5
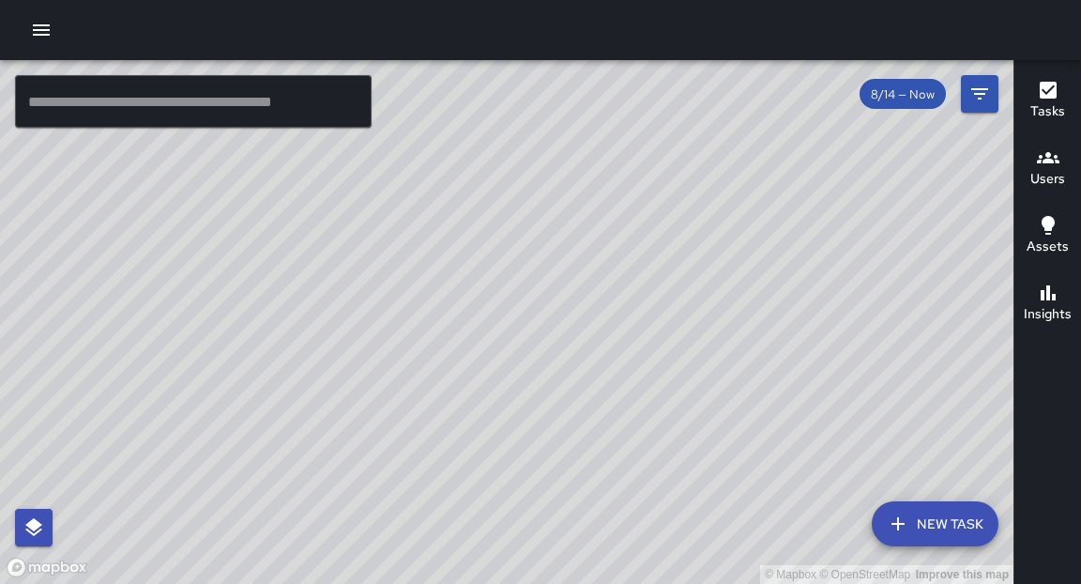
click at [842, 303] on div "© Mapbox © OpenStreetMap Improve this map" at bounding box center [507, 322] width 1014 height 524
